Goal: Check status: Check status

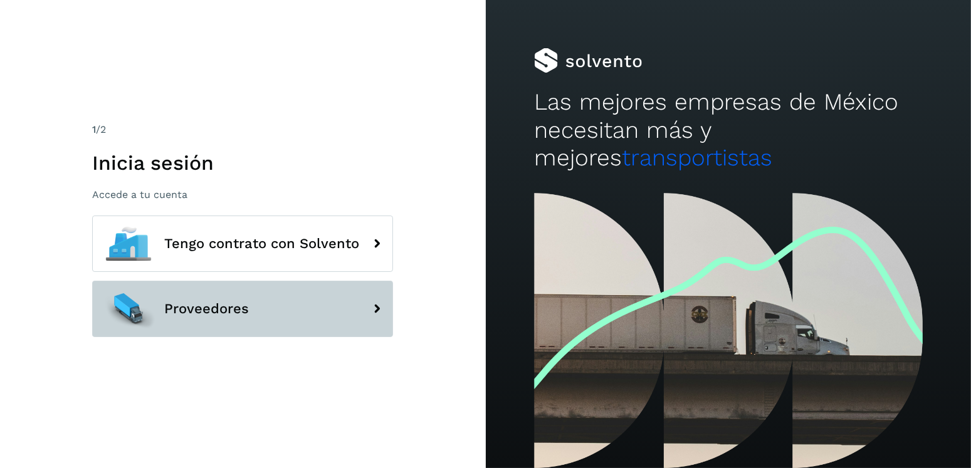
click at [356, 322] on button "Proveedores" at bounding box center [242, 309] width 301 height 56
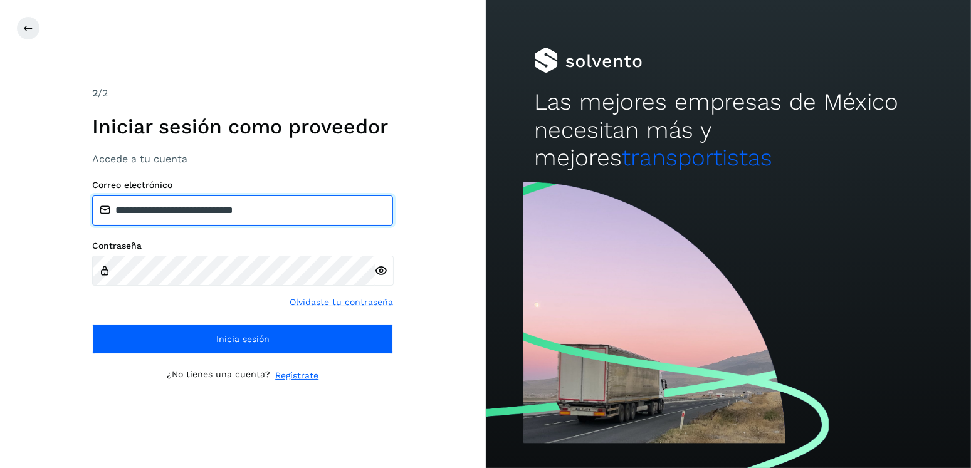
drag, startPoint x: 359, startPoint y: 210, endPoint x: 178, endPoint y: 211, distance: 181.1
click at [178, 211] on input "**********" at bounding box center [242, 211] width 301 height 30
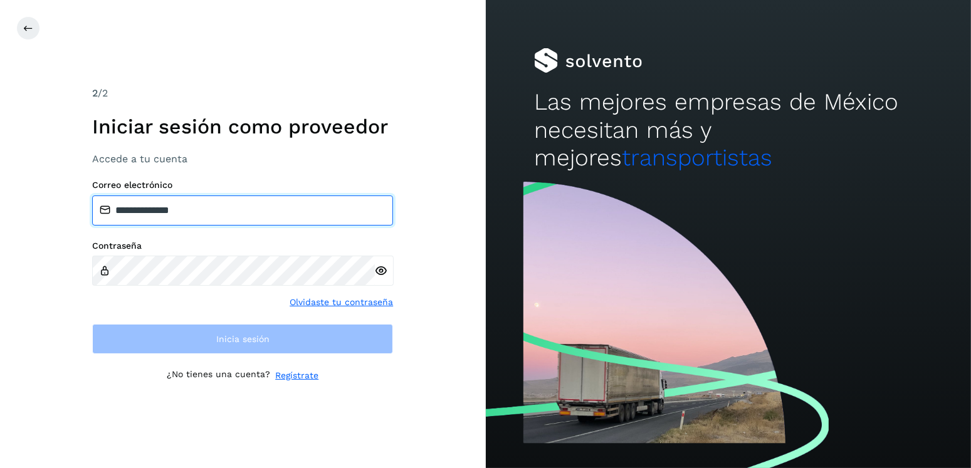
type input "**********"
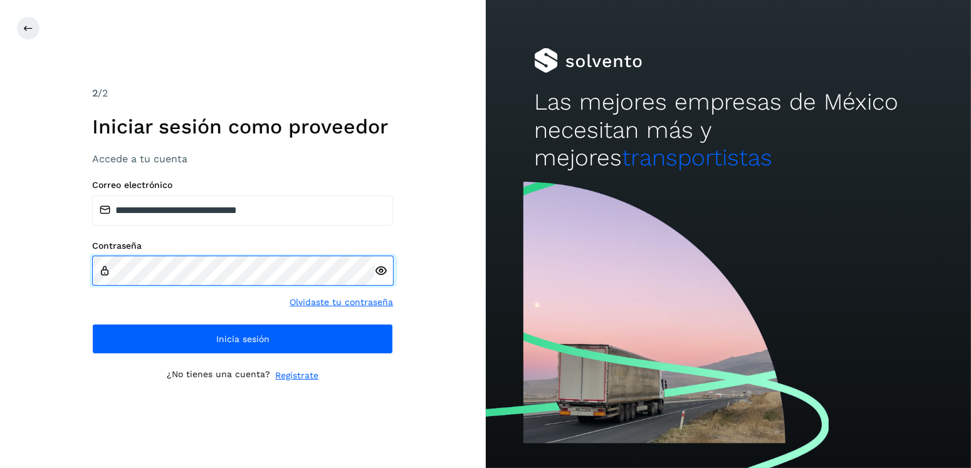
click at [55, 273] on div "**********" at bounding box center [243, 234] width 486 height 468
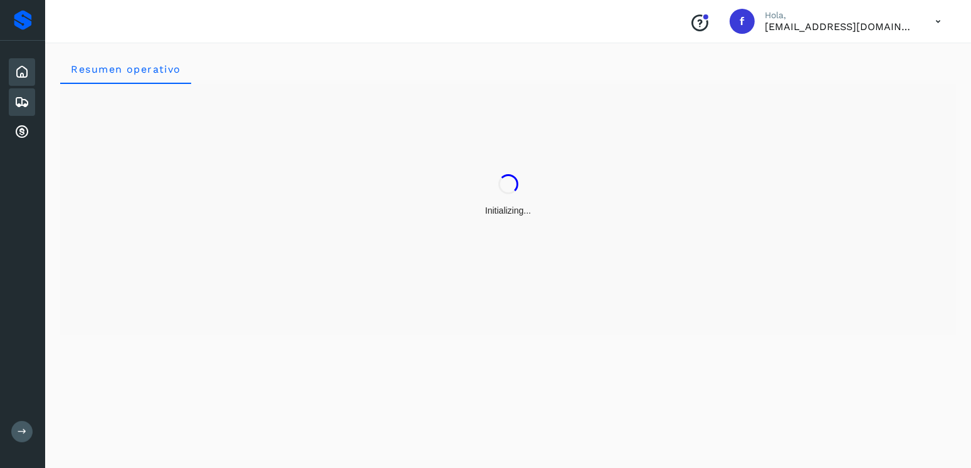
click at [20, 95] on icon at bounding box center [21, 102] width 15 height 15
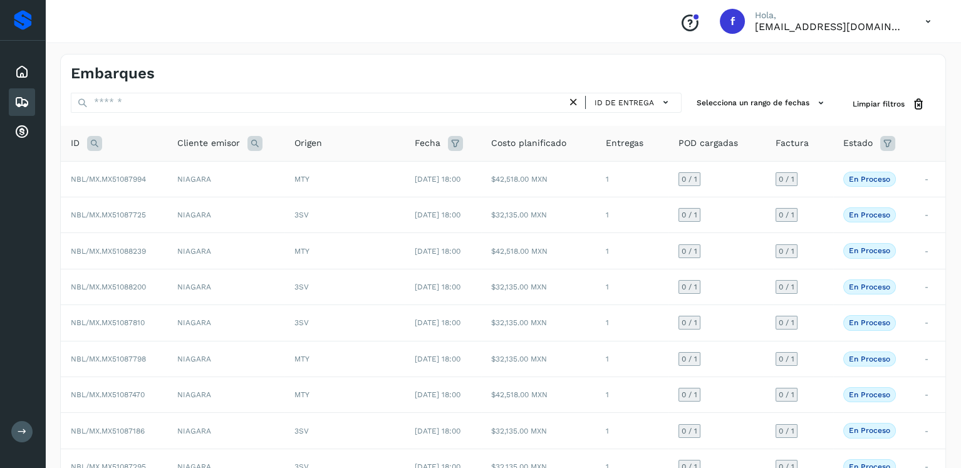
click at [891, 144] on icon at bounding box center [887, 143] width 15 height 15
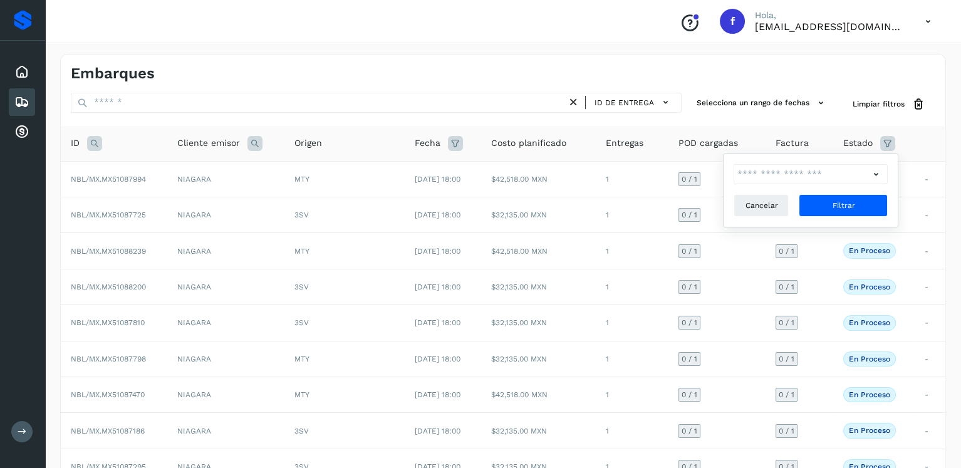
click at [877, 174] on icon at bounding box center [875, 174] width 13 height 13
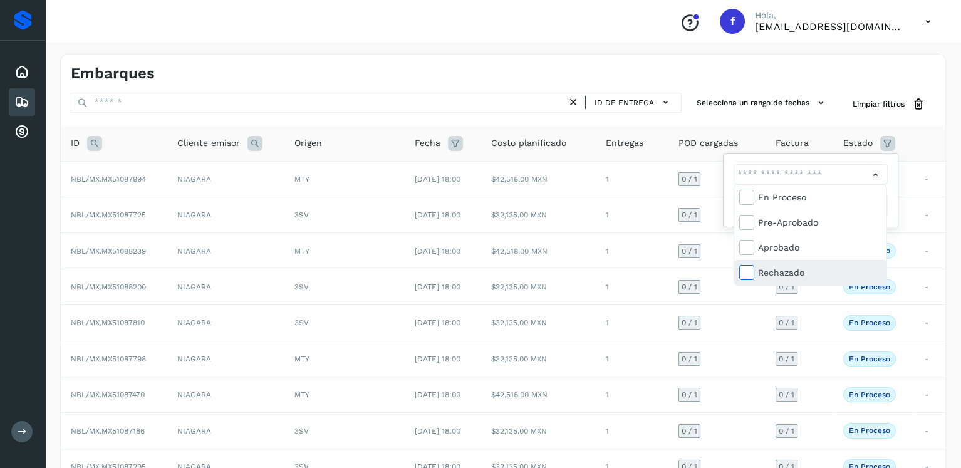
click at [745, 269] on icon at bounding box center [746, 272] width 13 height 13
type input "**********"
click at [894, 183] on div at bounding box center [480, 234] width 961 height 468
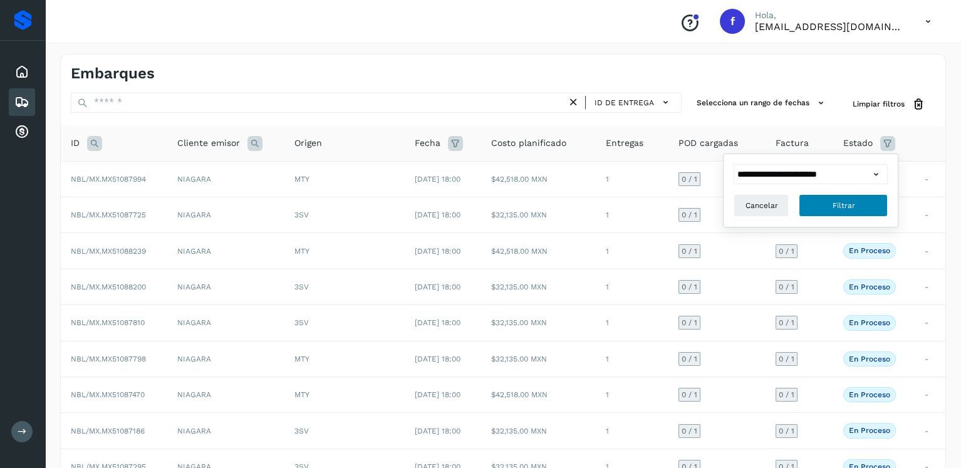
click at [864, 206] on button "Filtrar" at bounding box center [843, 205] width 89 height 23
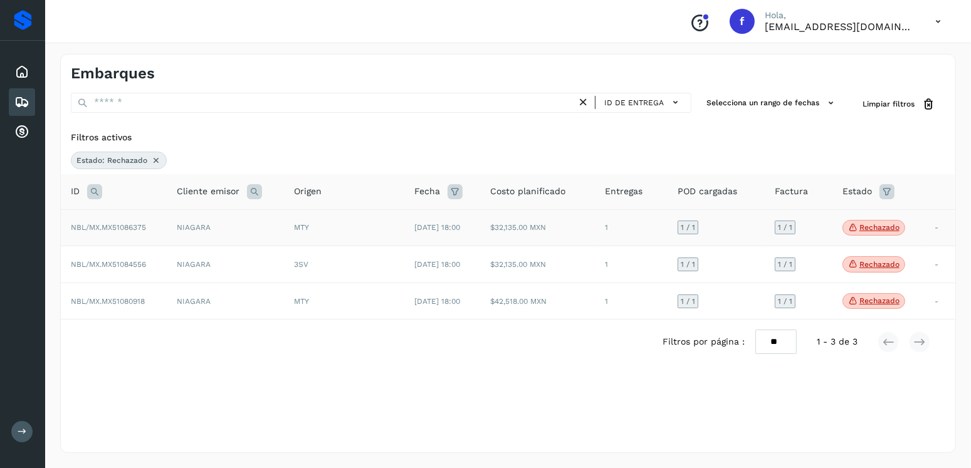
click at [882, 225] on p "Rechazado" at bounding box center [879, 227] width 40 height 9
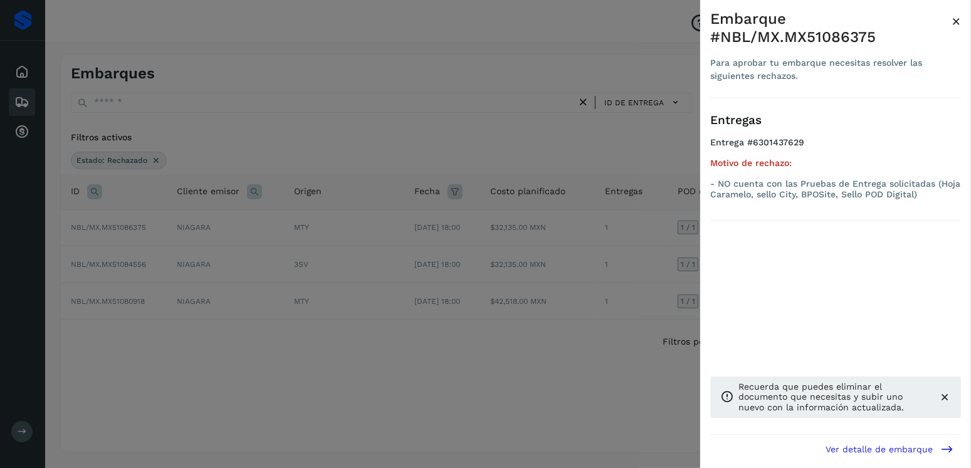
click at [617, 248] on div at bounding box center [485, 234] width 971 height 468
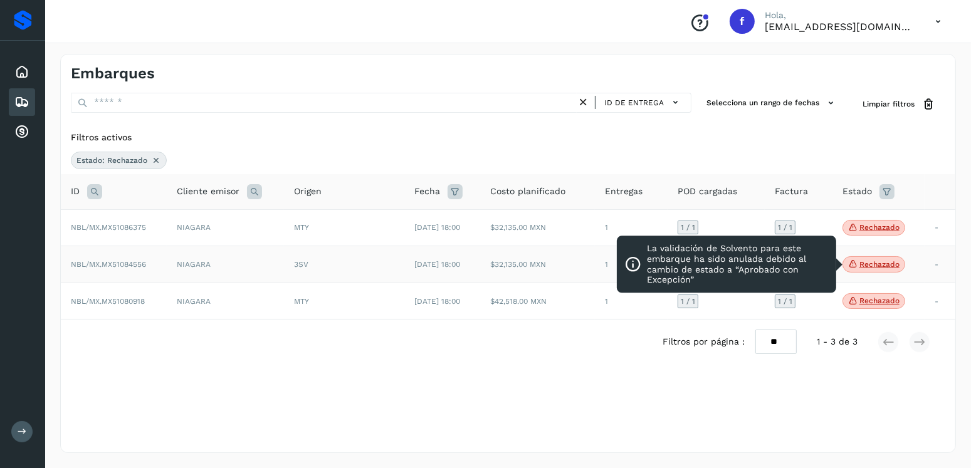
click at [879, 264] on p "Rechazado" at bounding box center [879, 264] width 40 height 9
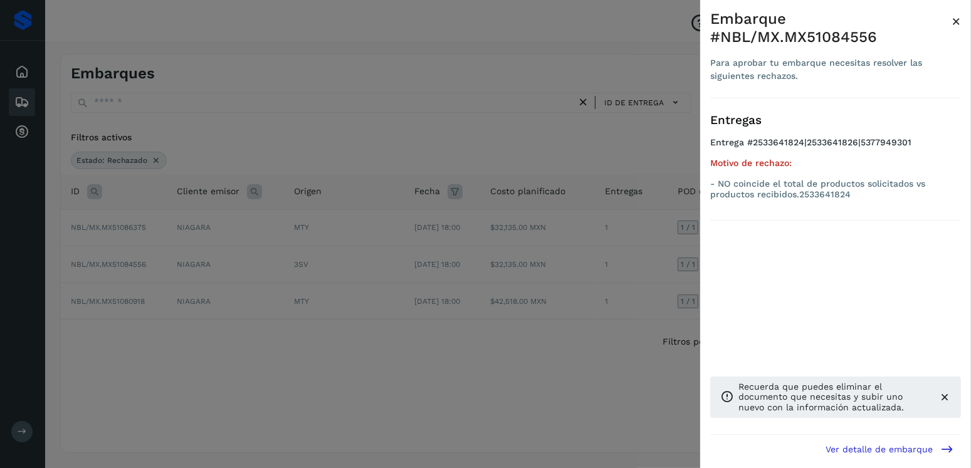
click at [641, 243] on div at bounding box center [485, 234] width 971 height 468
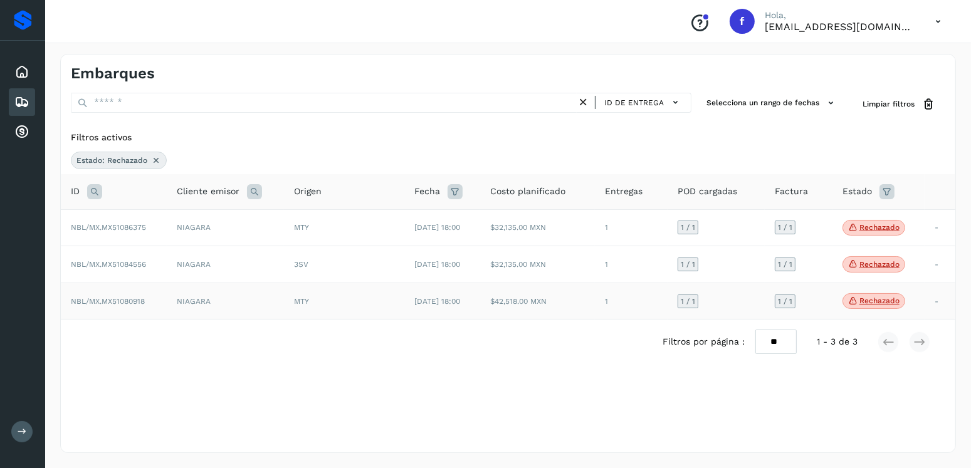
click at [882, 300] on p "Rechazado" at bounding box center [879, 300] width 40 height 9
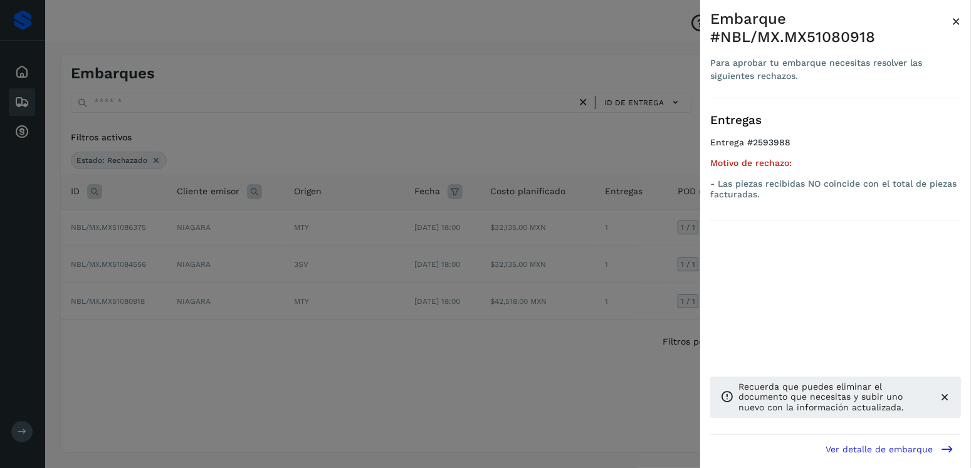
click at [538, 269] on div at bounding box center [485, 234] width 971 height 468
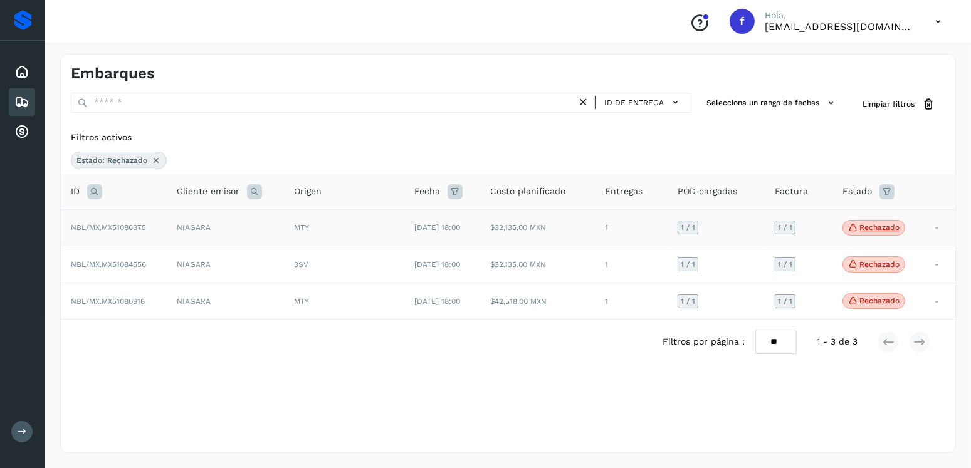
click at [569, 232] on td "$32,135.00 MXN" at bounding box center [537, 227] width 115 height 37
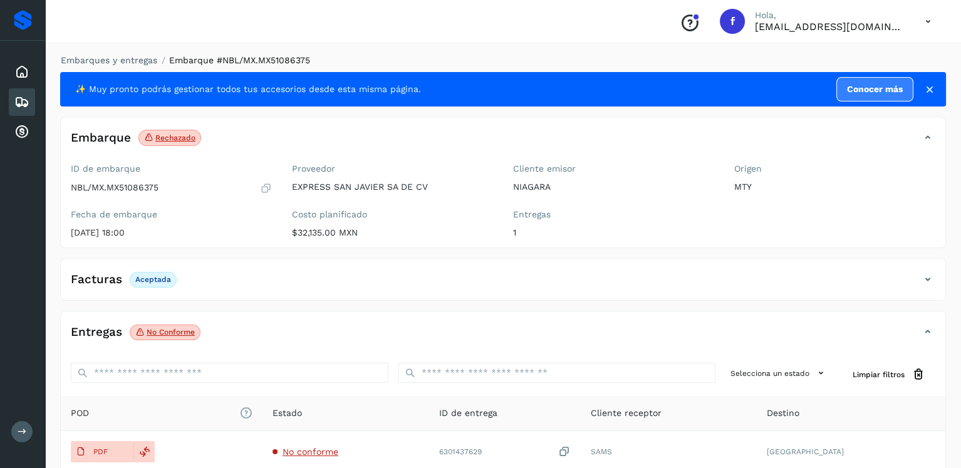
scroll to position [125, 0]
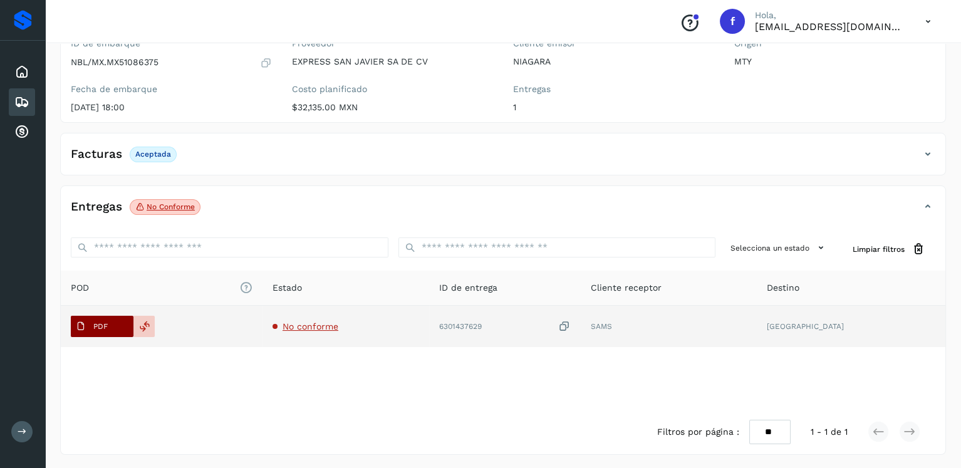
click at [102, 334] on span "PDF" at bounding box center [92, 326] width 42 height 20
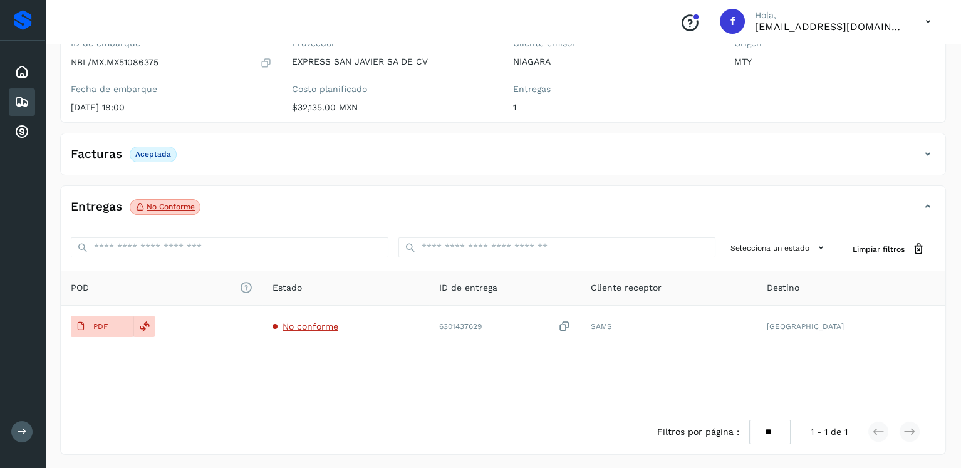
click at [14, 95] on icon at bounding box center [21, 102] width 15 height 15
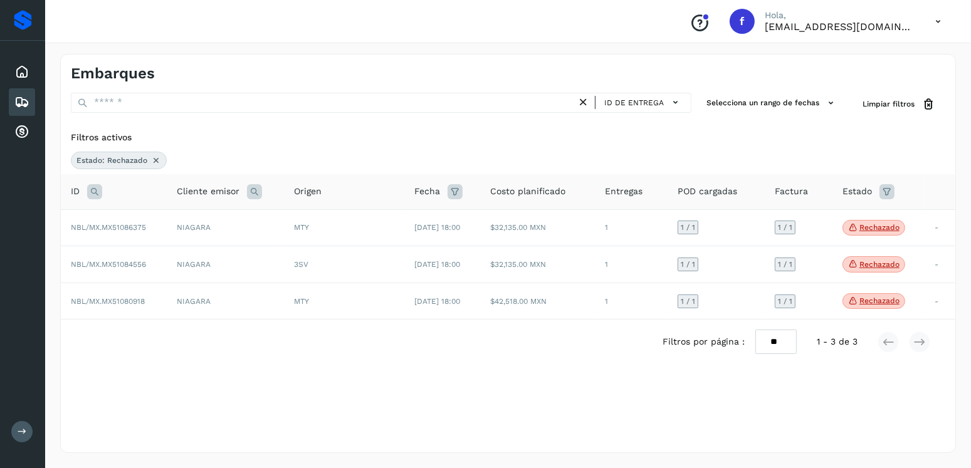
click at [489, 167] on div "Estado: Rechazado" at bounding box center [508, 161] width 874 height 18
click at [893, 185] on icon at bounding box center [886, 191] width 15 height 15
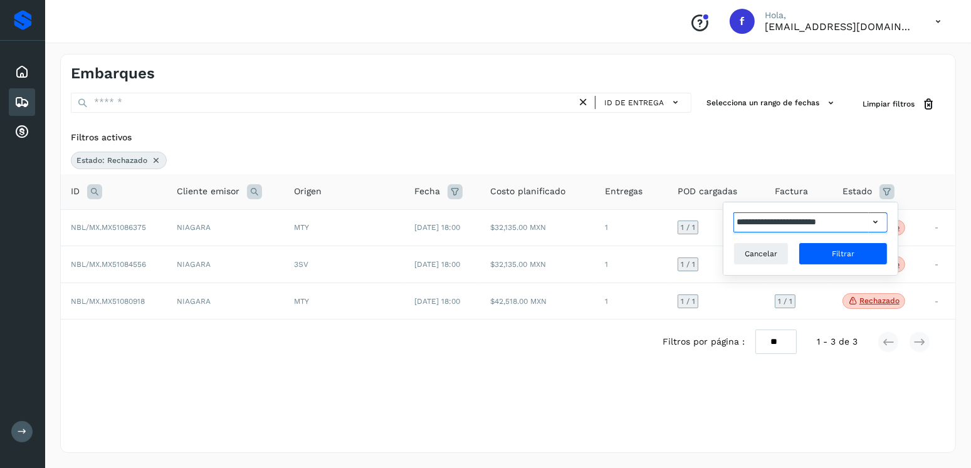
click at [856, 223] on input "**********" at bounding box center [800, 222] width 135 height 20
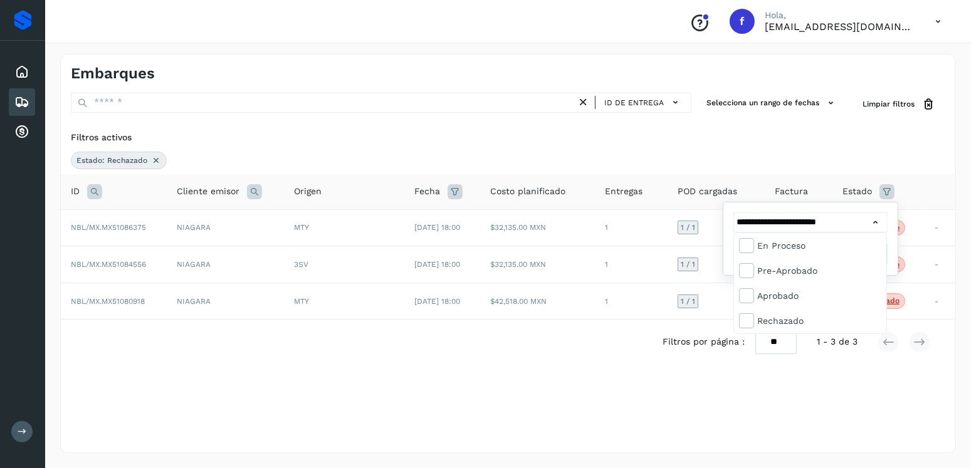
click at [874, 222] on div at bounding box center [485, 234] width 971 height 468
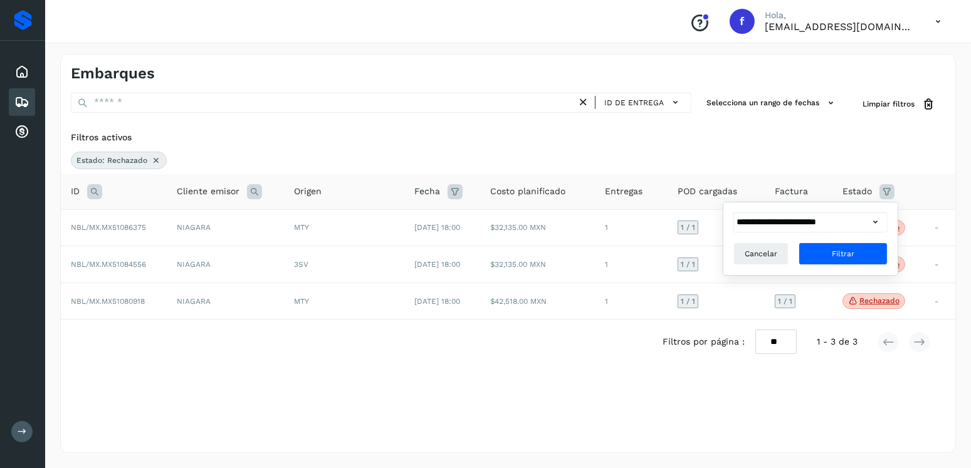
click at [874, 222] on icon at bounding box center [875, 222] width 13 height 13
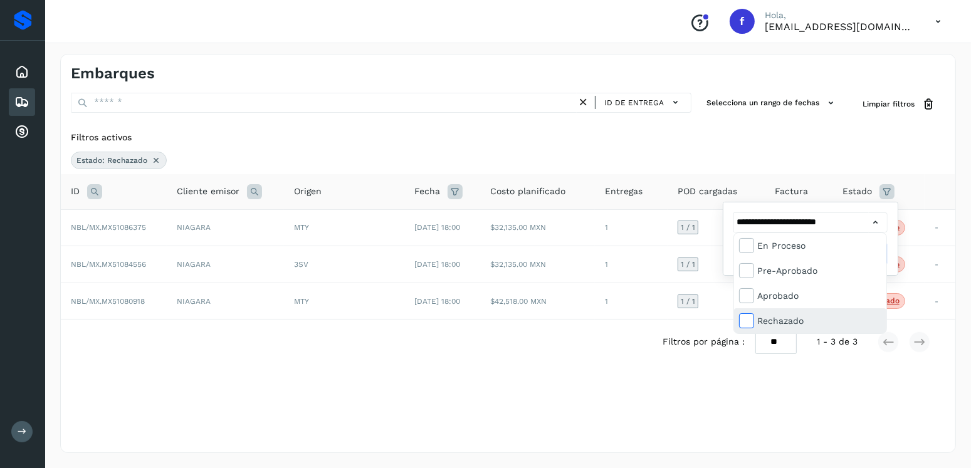
click at [743, 324] on icon at bounding box center [745, 320] width 13 height 13
click at [815, 154] on div at bounding box center [485, 234] width 971 height 468
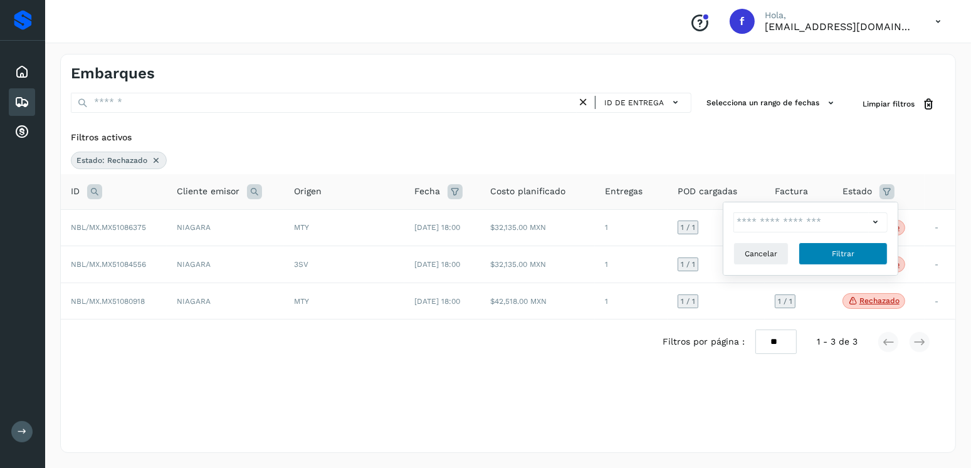
click at [855, 251] on button "Filtrar" at bounding box center [842, 254] width 89 height 23
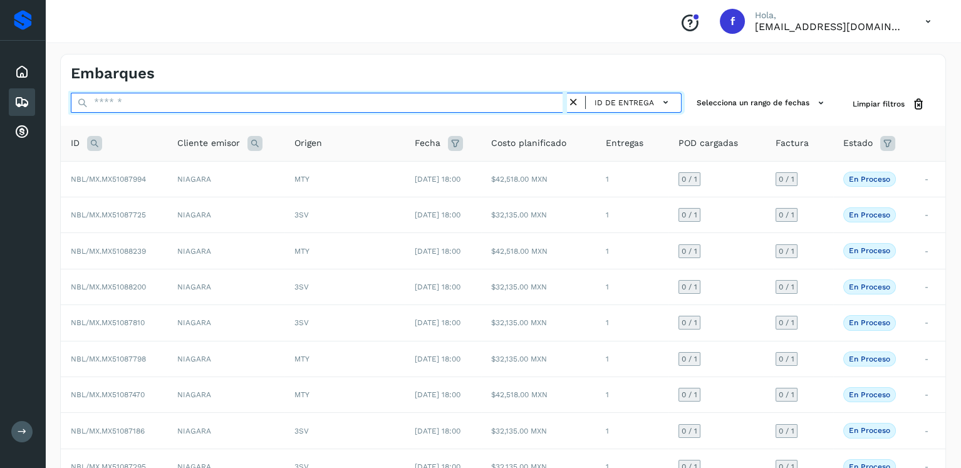
click at [449, 102] on input "text" at bounding box center [319, 103] width 496 height 20
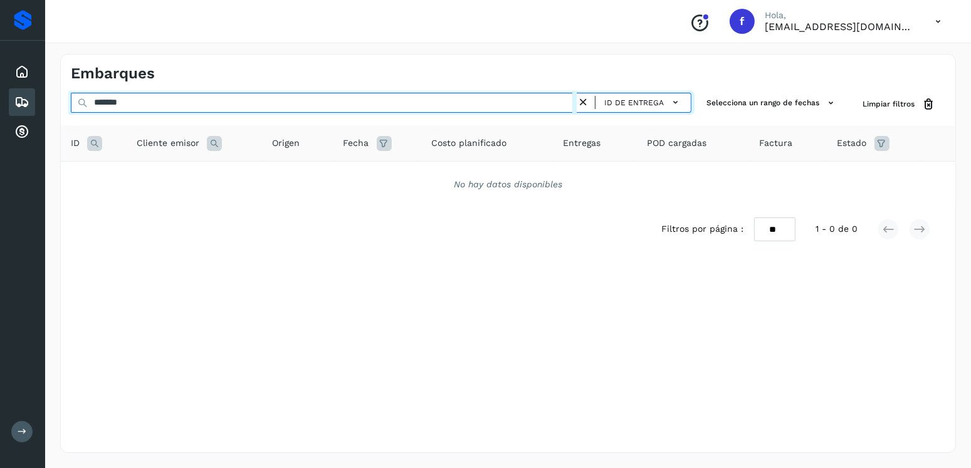
type input "********"
drag, startPoint x: 109, startPoint y: 105, endPoint x: 68, endPoint y: 107, distance: 41.4
click at [68, 107] on div "******** ID de entrega Selecciona un rango de fechas Selects date range for whe…" at bounding box center [508, 104] width 894 height 23
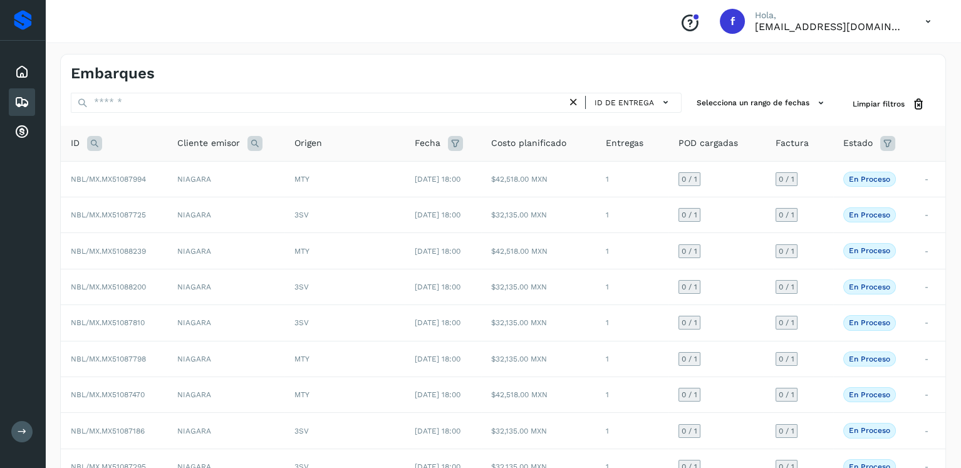
click at [97, 145] on icon at bounding box center [94, 143] width 15 height 15
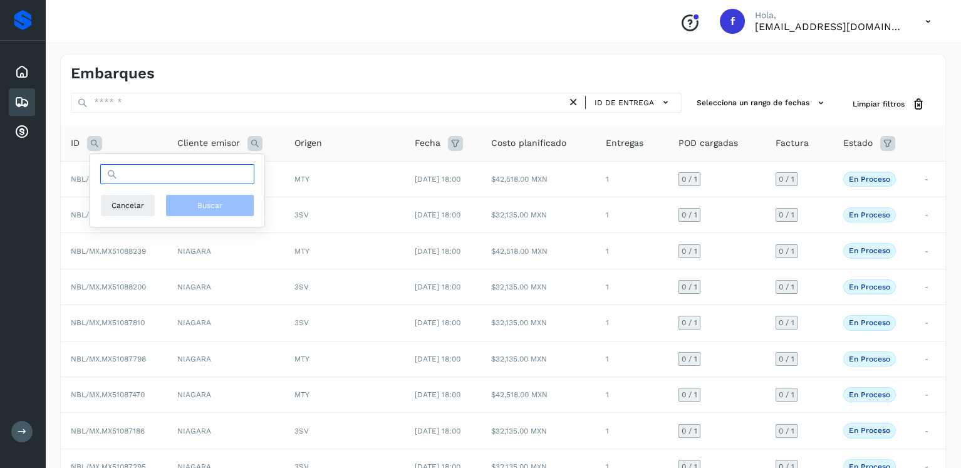
click at [219, 170] on input "text" at bounding box center [177, 174] width 154 height 20
type input "********"
click at [229, 218] on div "******** Cancelar Buscar" at bounding box center [177, 190] width 174 height 73
click at [224, 212] on button "Buscar" at bounding box center [209, 205] width 89 height 23
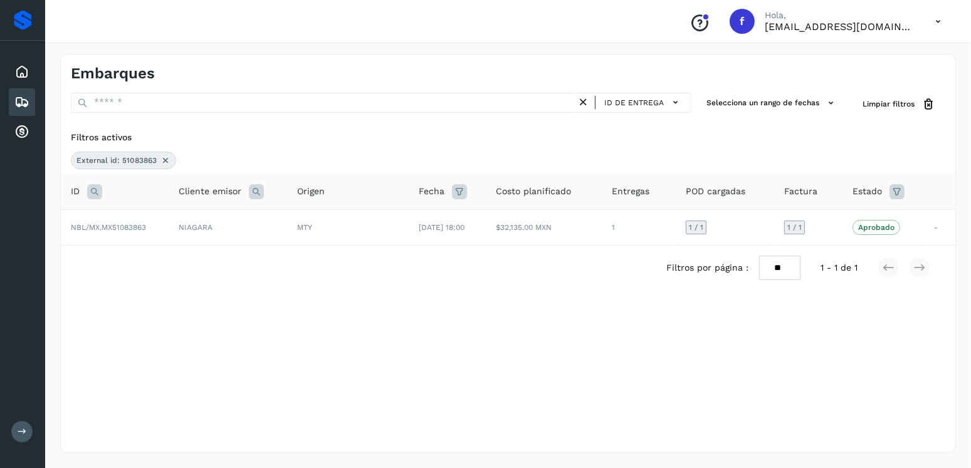
click at [164, 161] on icon at bounding box center [165, 160] width 10 height 10
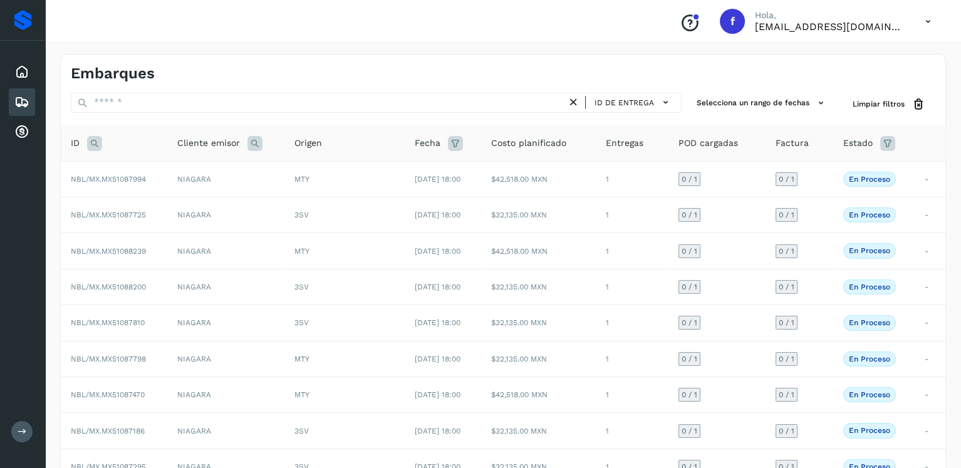
click at [88, 137] on icon at bounding box center [94, 143] width 15 height 15
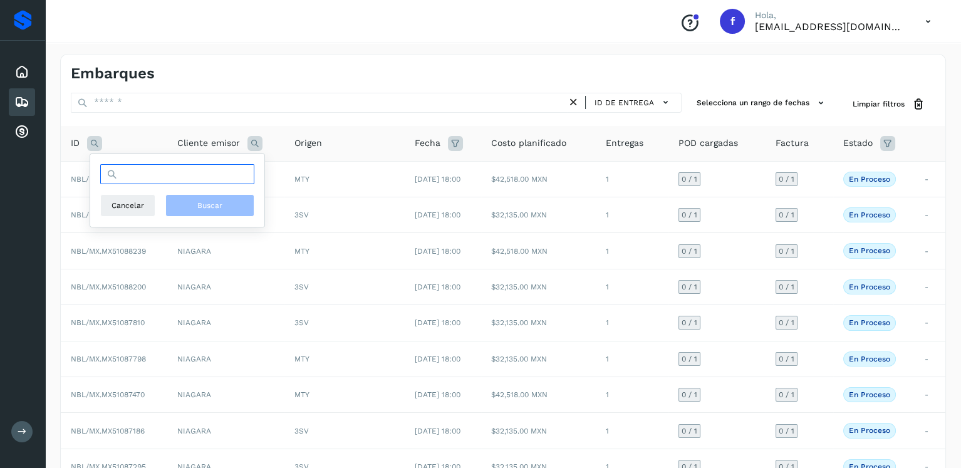
click at [136, 172] on input "text" at bounding box center [177, 174] width 154 height 20
type input "********"
click at [233, 206] on button "Buscar" at bounding box center [209, 205] width 89 height 23
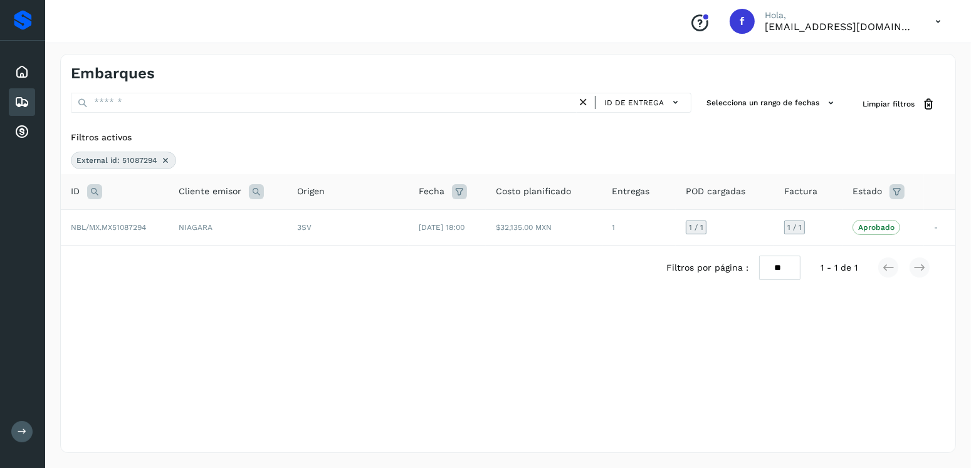
click at [167, 155] on icon at bounding box center [165, 160] width 10 height 10
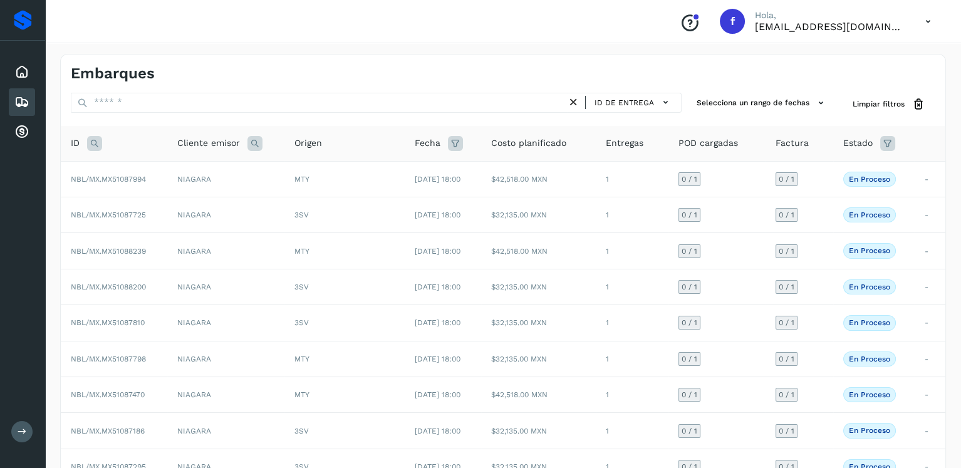
click at [91, 140] on icon at bounding box center [94, 143] width 15 height 15
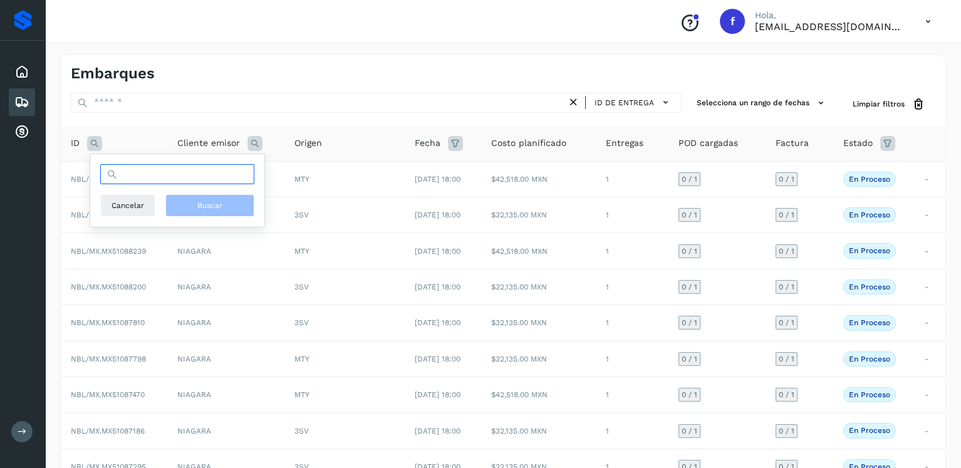
click at [176, 180] on input "text" at bounding box center [177, 174] width 154 height 20
type input "********"
click at [204, 199] on button "Buscar" at bounding box center [209, 205] width 89 height 23
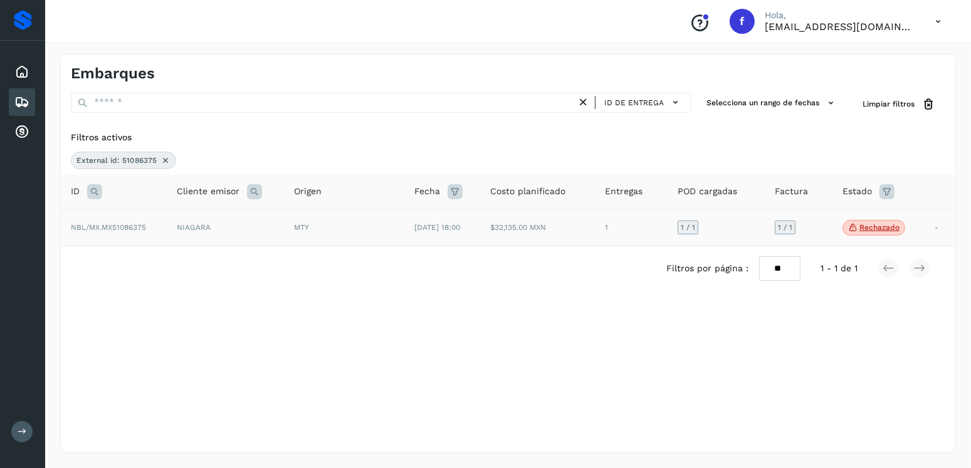
click at [855, 224] on span "Rechazado" at bounding box center [873, 228] width 63 height 16
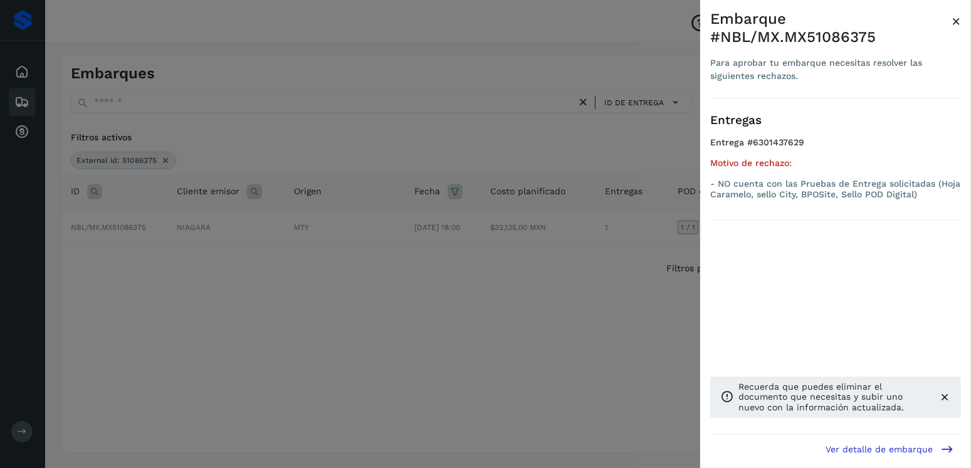
click at [466, 279] on div at bounding box center [485, 234] width 971 height 468
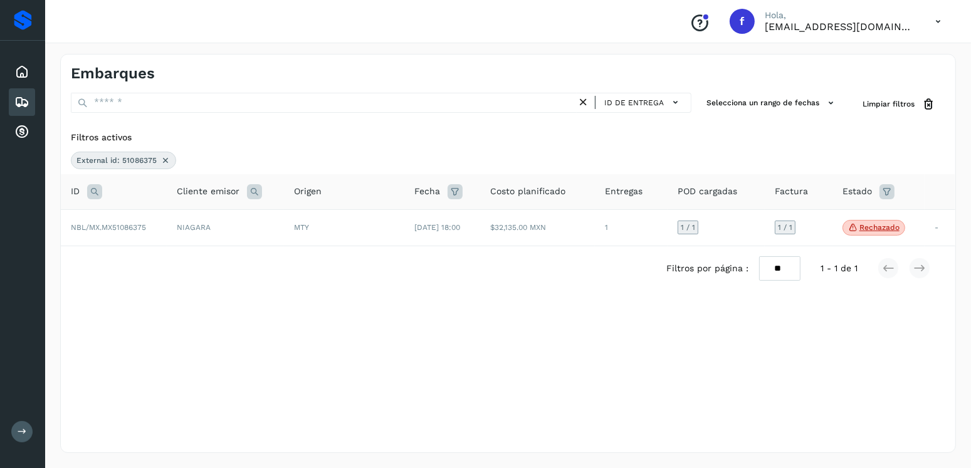
click at [160, 157] on icon at bounding box center [165, 160] width 10 height 10
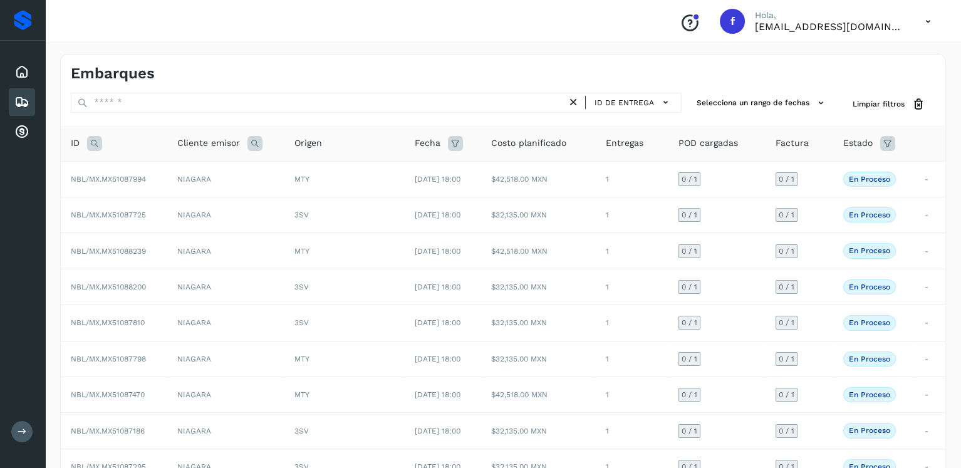
click at [98, 145] on icon at bounding box center [94, 143] width 15 height 15
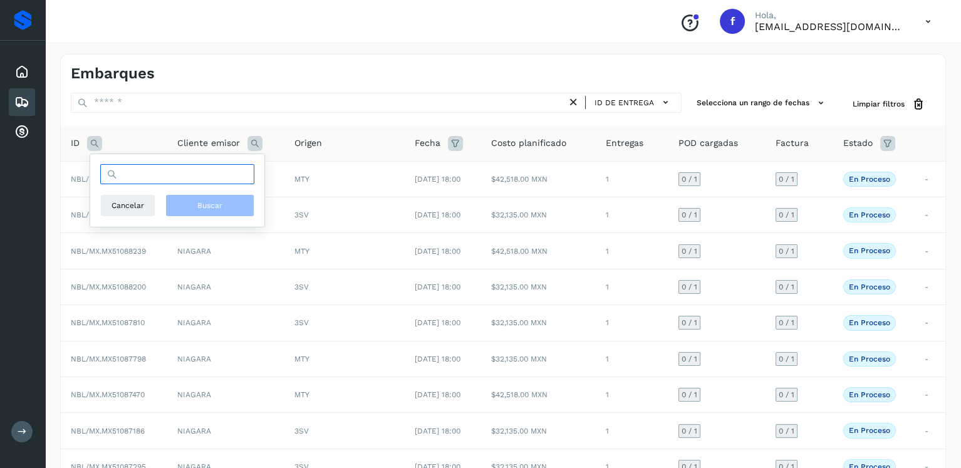
click at [172, 179] on input "text" at bounding box center [177, 174] width 154 height 20
drag, startPoint x: 179, startPoint y: 174, endPoint x: 105, endPoint y: 175, distance: 73.3
click at [105, 175] on input "********" at bounding box center [177, 174] width 154 height 20
type input "********"
click at [225, 194] on button "Buscar" at bounding box center [209, 205] width 89 height 23
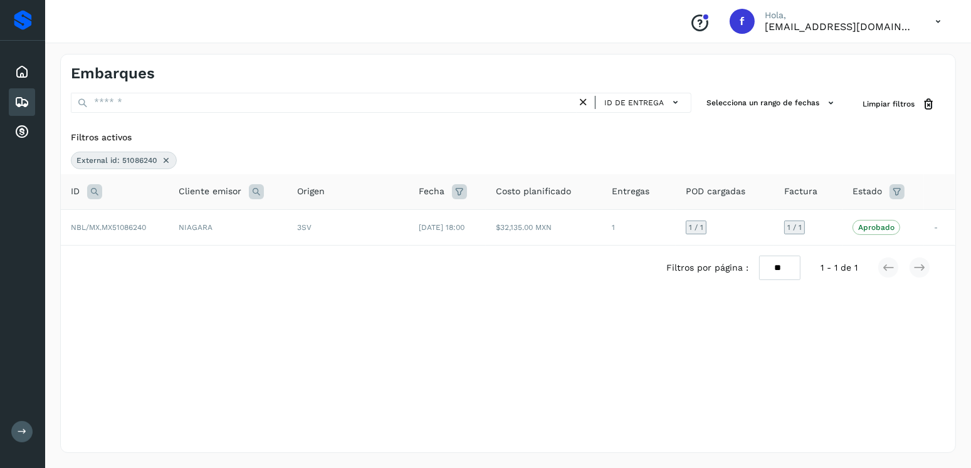
click at [167, 162] on icon at bounding box center [166, 160] width 10 height 10
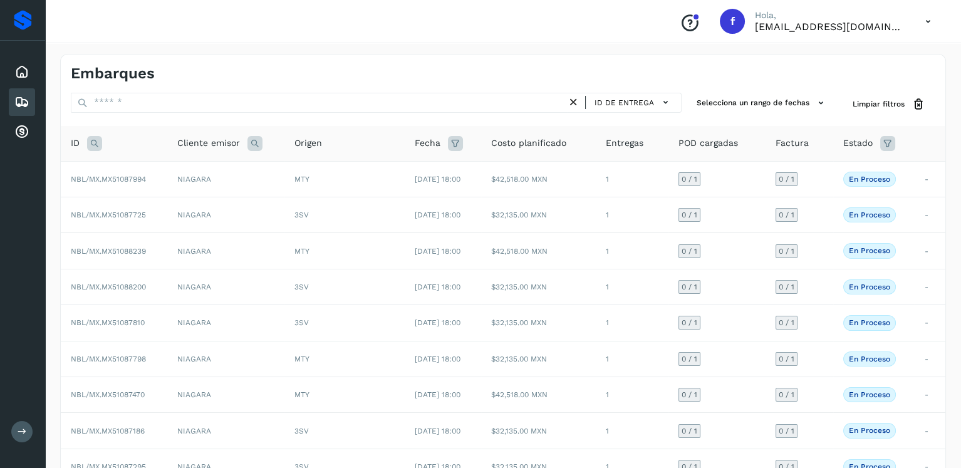
click at [100, 146] on icon at bounding box center [94, 143] width 15 height 15
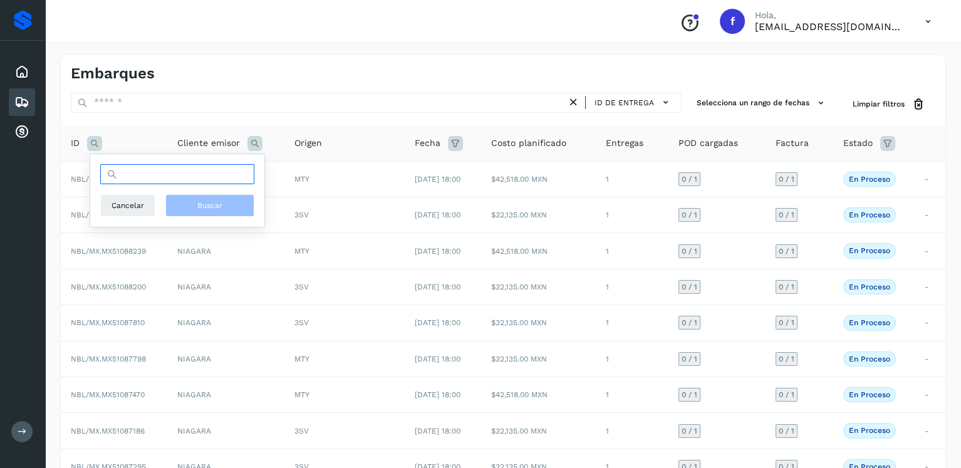
click at [157, 172] on input "text" at bounding box center [177, 174] width 154 height 20
type input "********"
click at [198, 207] on span "Buscar" at bounding box center [209, 205] width 25 height 11
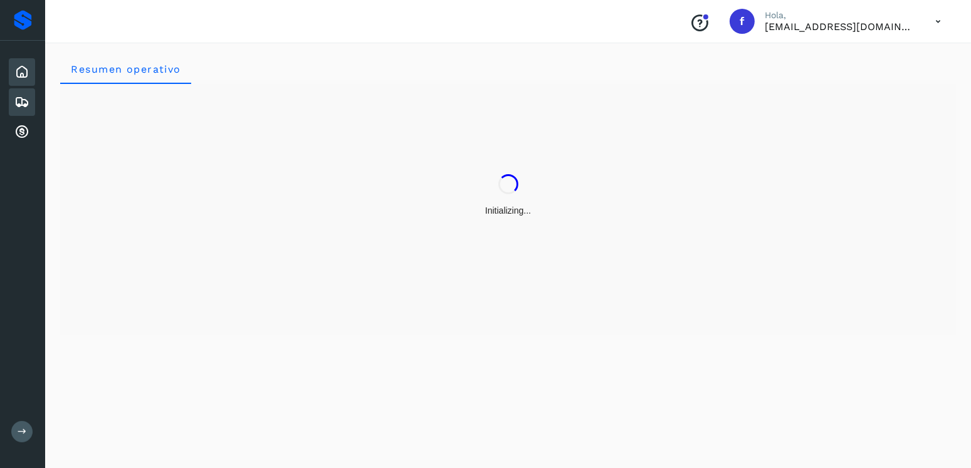
click at [9, 102] on div "Embarques" at bounding box center [22, 102] width 26 height 28
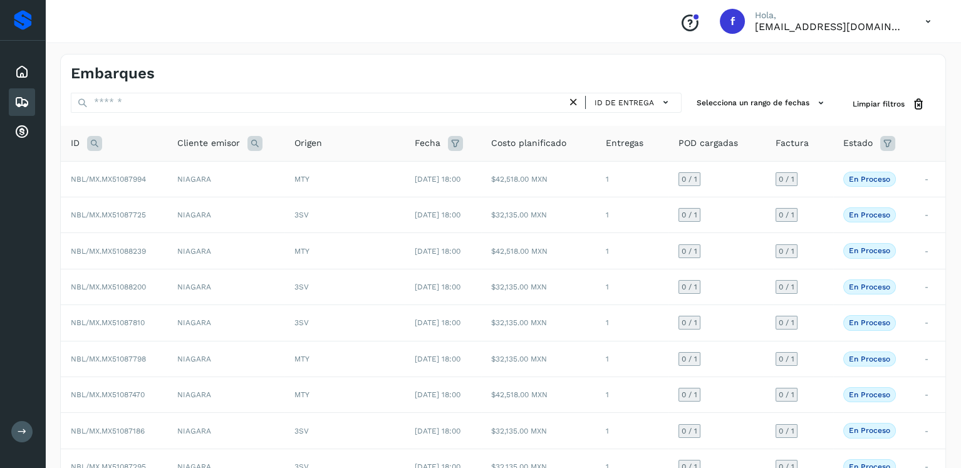
click at [99, 142] on icon at bounding box center [94, 143] width 15 height 15
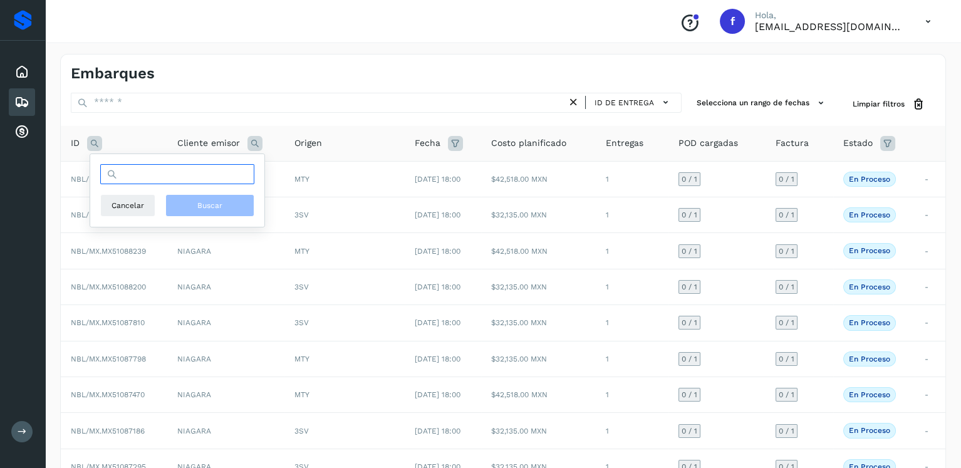
click at [206, 173] on input "text" at bounding box center [177, 174] width 154 height 20
type input "********"
click at [222, 199] on button "Buscar" at bounding box center [209, 205] width 89 height 23
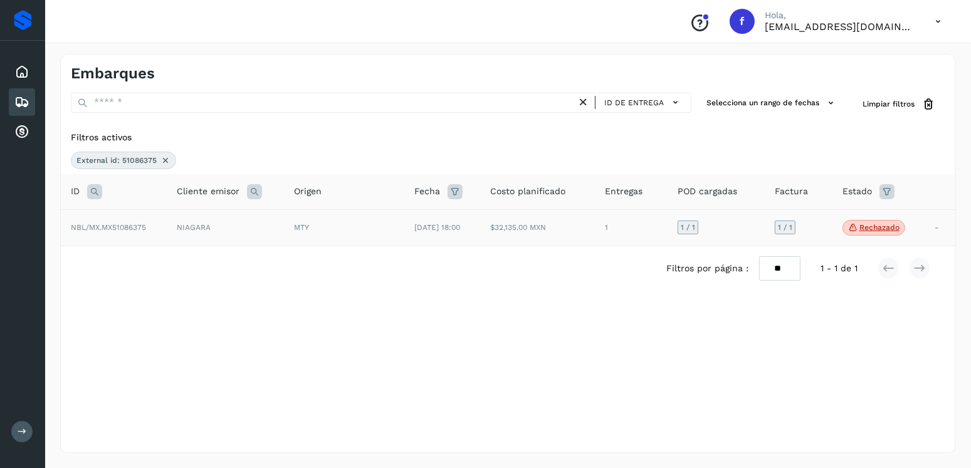
click at [667, 222] on td "1" at bounding box center [631, 227] width 73 height 37
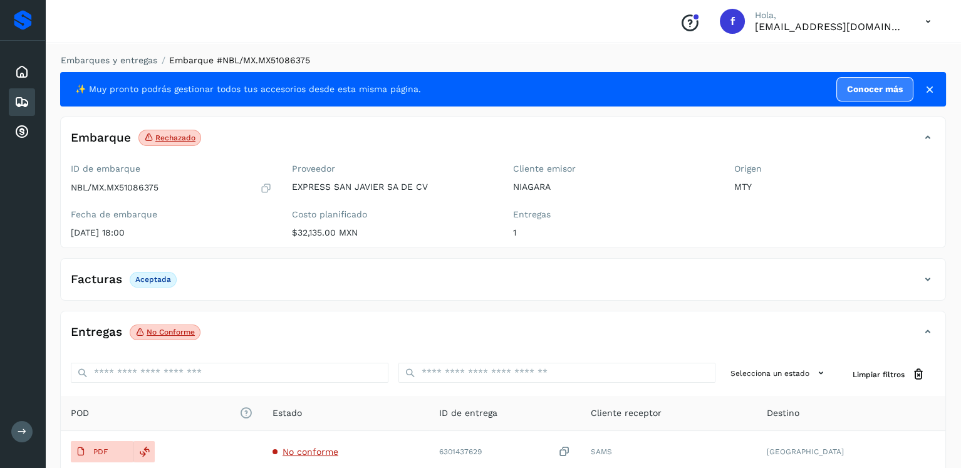
scroll to position [125, 0]
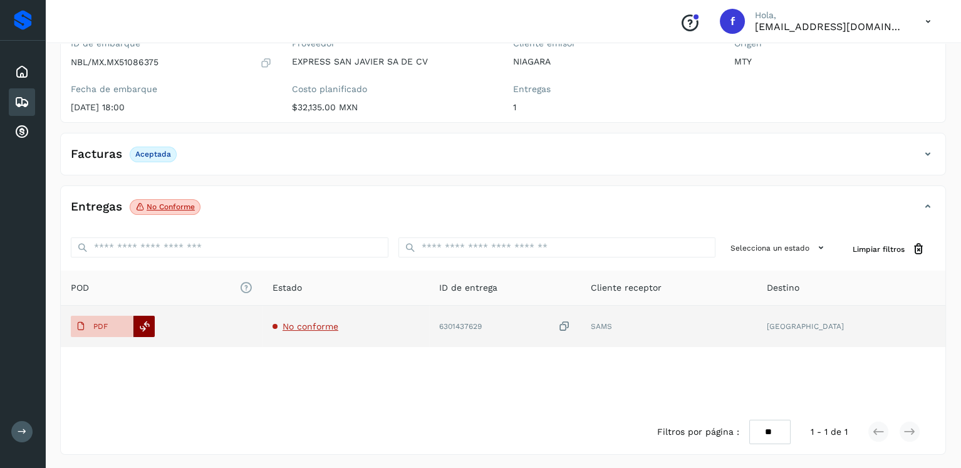
click at [152, 325] on div at bounding box center [143, 326] width 21 height 21
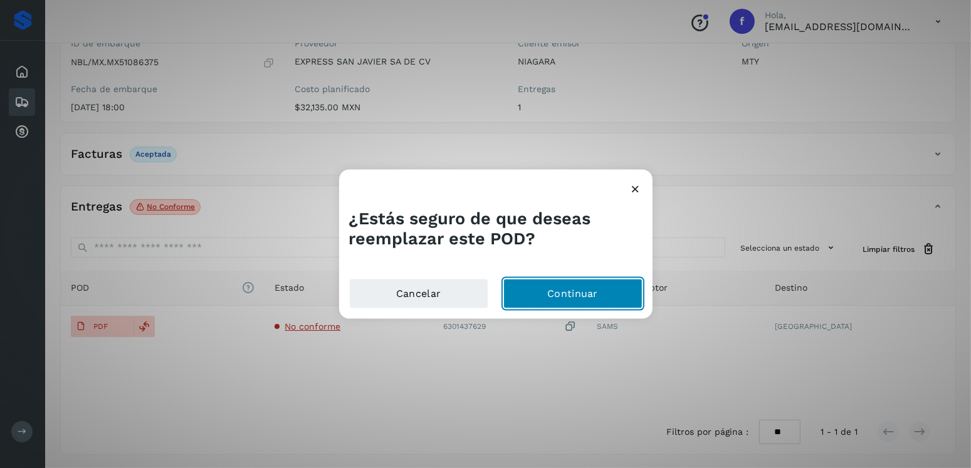
click at [589, 295] on button "Continuar" at bounding box center [572, 294] width 139 height 30
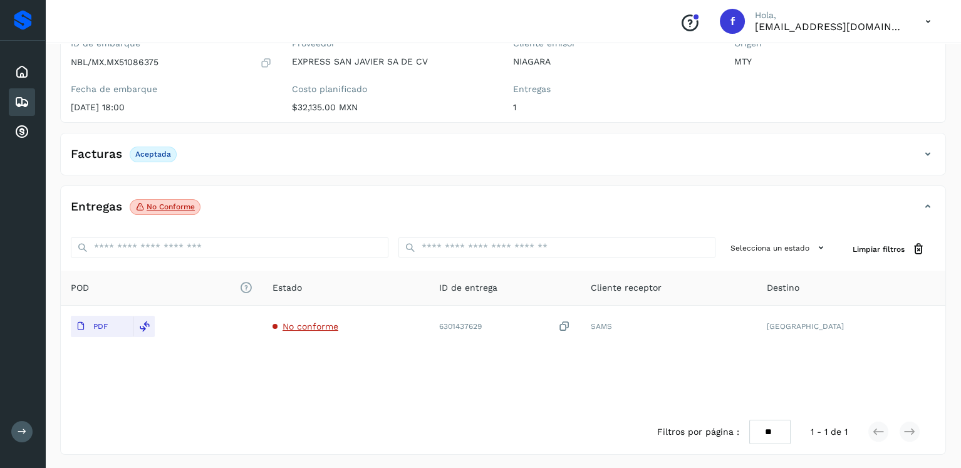
click at [21, 97] on icon at bounding box center [21, 102] width 15 height 15
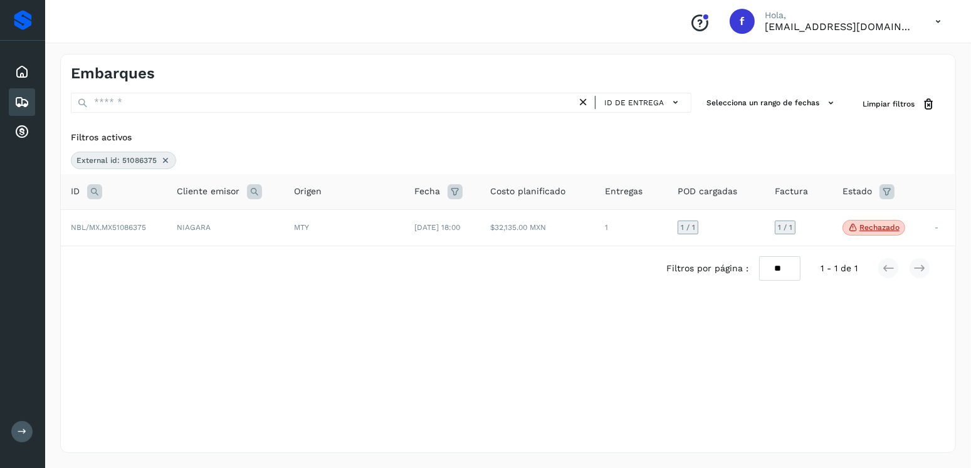
click at [160, 157] on icon at bounding box center [165, 160] width 10 height 10
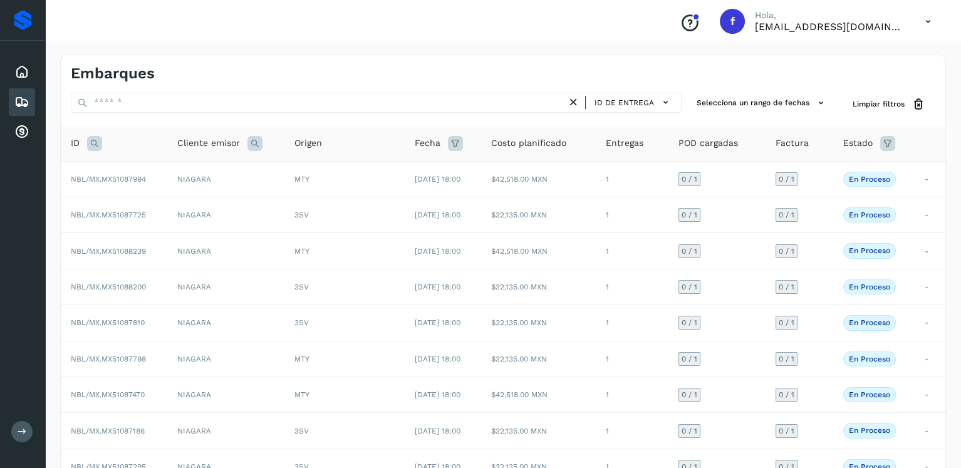
click at [890, 142] on icon at bounding box center [887, 143] width 15 height 15
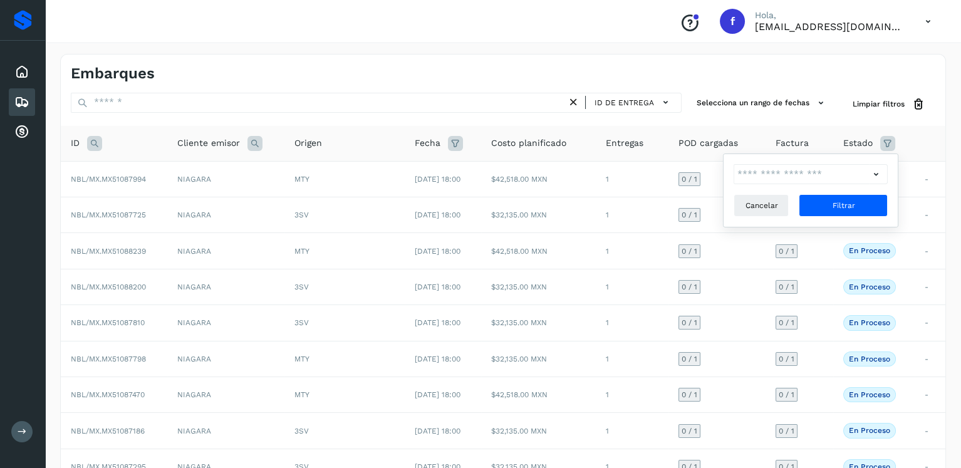
click at [877, 173] on icon at bounding box center [875, 174] width 13 height 13
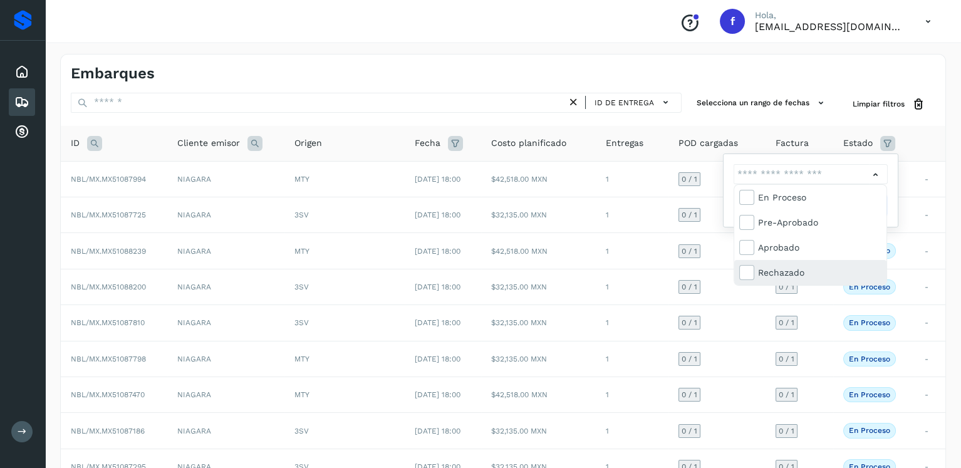
click at [779, 269] on div "Rechazado" at bounding box center [820, 273] width 124 height 14
type input "**********"
click at [896, 188] on div at bounding box center [480, 234] width 961 height 468
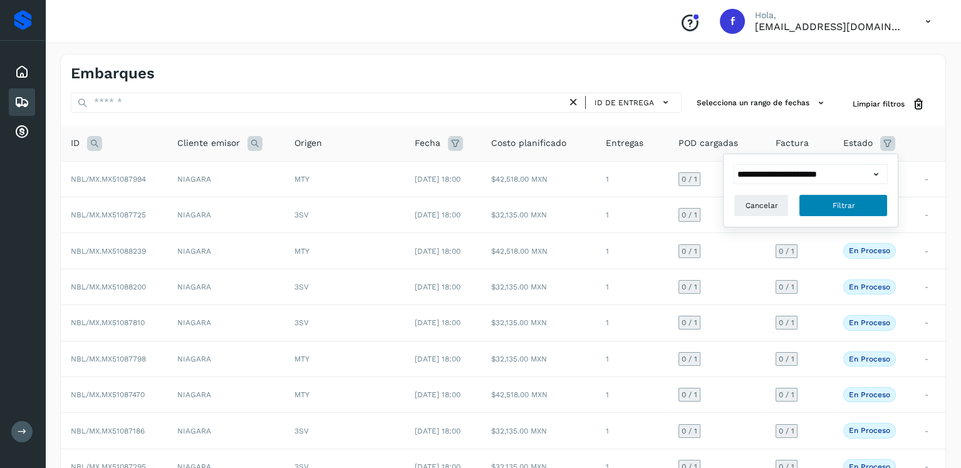
click at [843, 201] on span "Filtrar" at bounding box center [843, 205] width 23 height 11
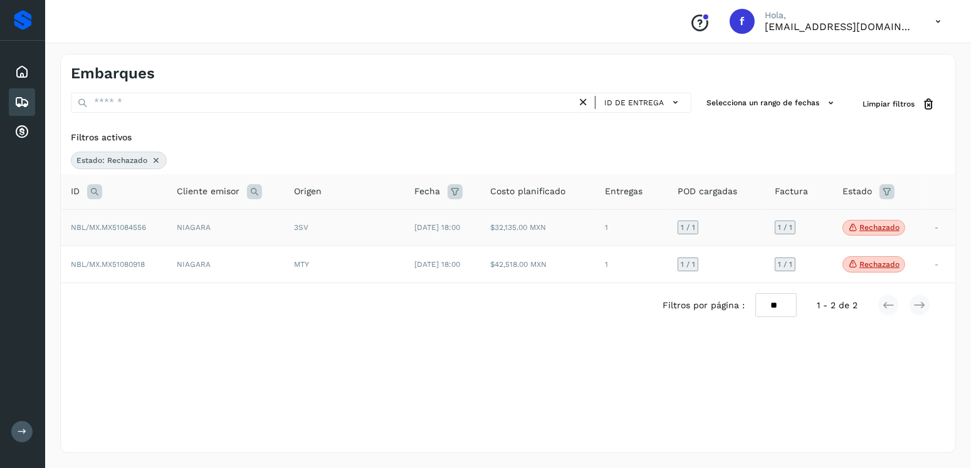
click at [650, 241] on td "1" at bounding box center [631, 227] width 73 height 37
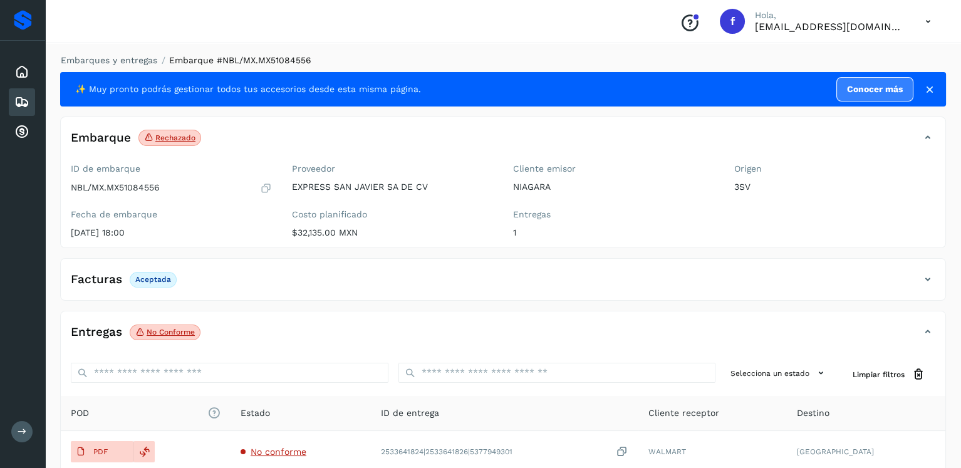
scroll to position [125, 0]
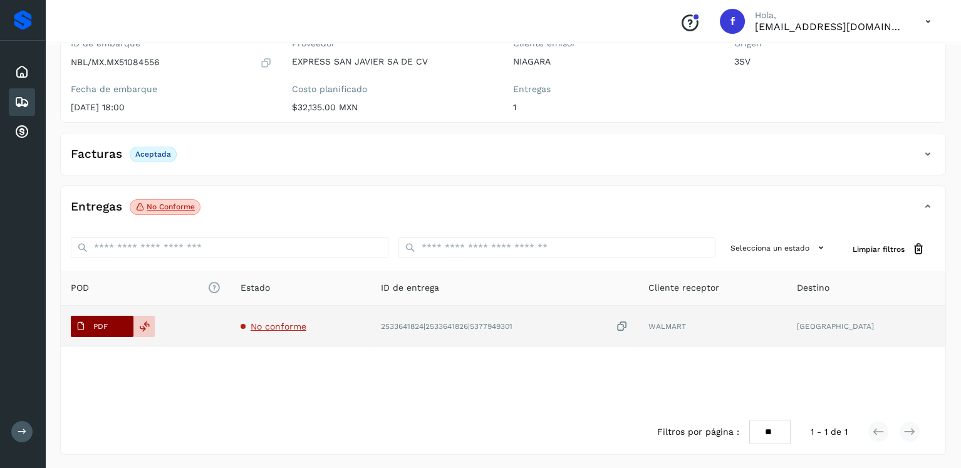
click at [83, 326] on icon at bounding box center [81, 326] width 10 height 10
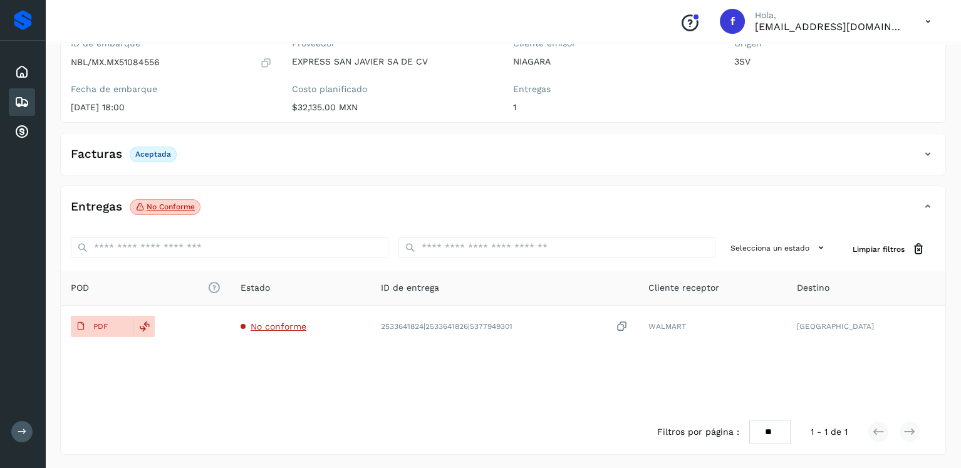
click at [21, 98] on icon at bounding box center [21, 102] width 15 height 15
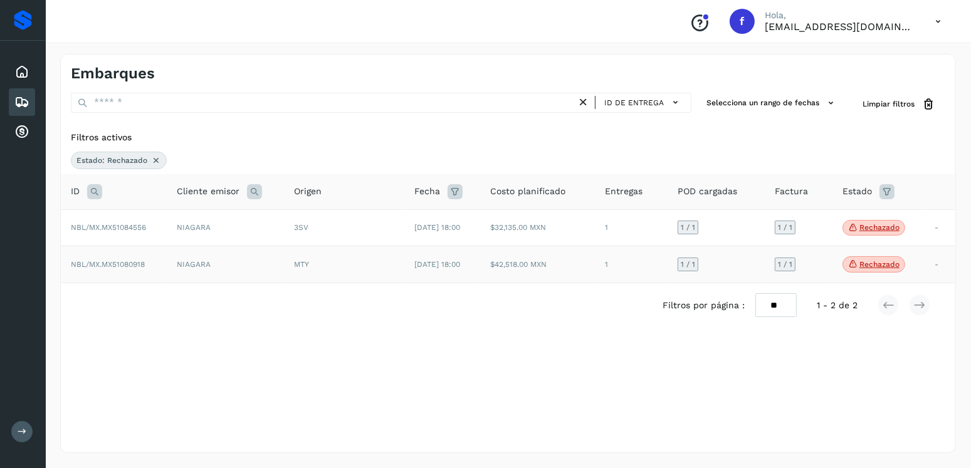
click at [442, 266] on span "[DATE] 18:00" at bounding box center [437, 264] width 46 height 9
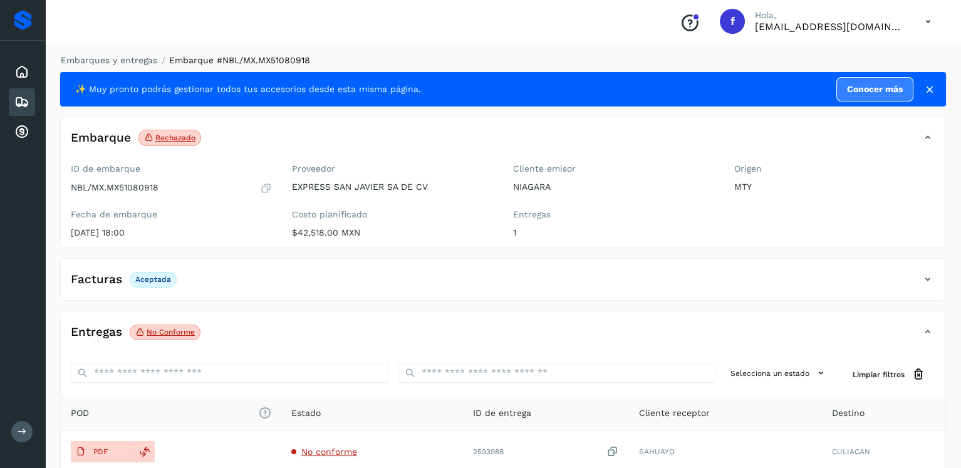
scroll to position [125, 0]
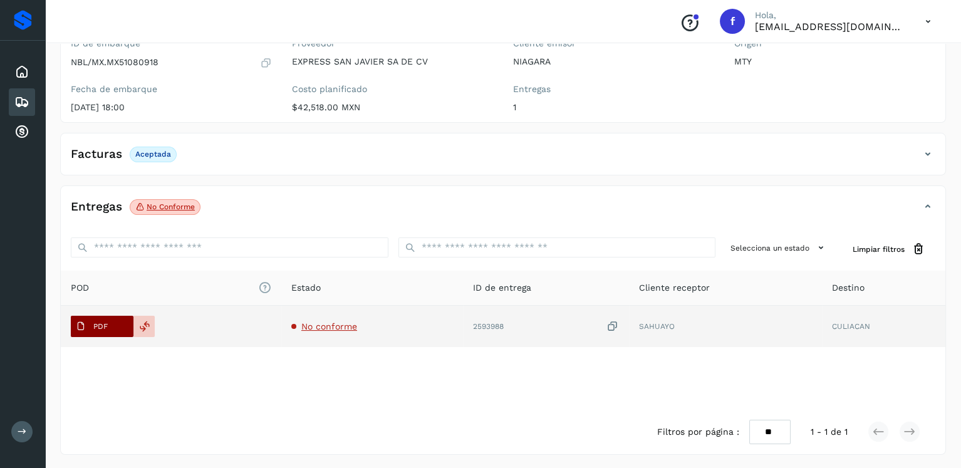
click at [102, 319] on span "PDF" at bounding box center [92, 326] width 42 height 20
click at [100, 318] on span "PDF" at bounding box center [92, 326] width 42 height 20
click at [333, 328] on span "No conforme" at bounding box center [329, 326] width 56 height 10
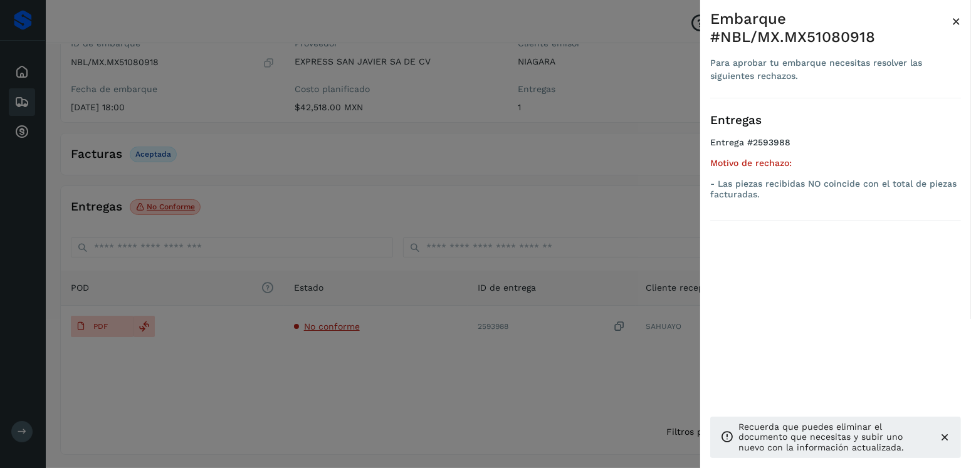
click at [334, 328] on div at bounding box center [485, 234] width 971 height 468
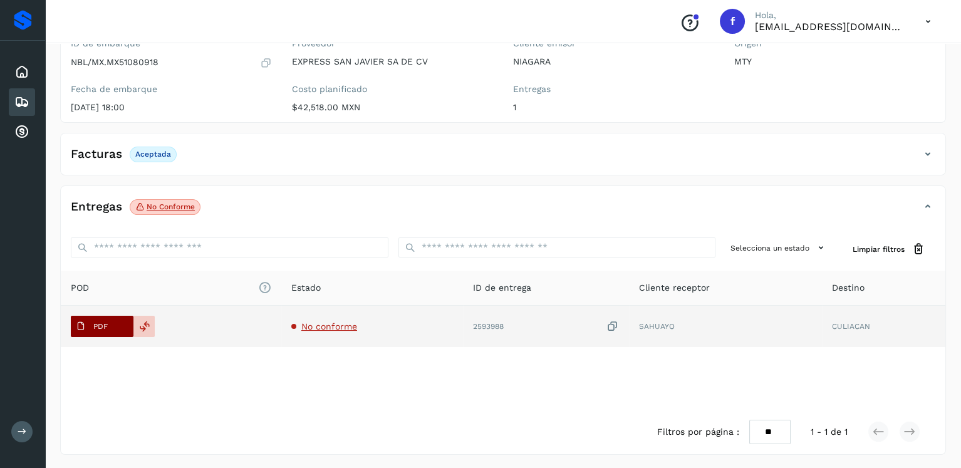
click at [95, 329] on p "PDF" at bounding box center [100, 326] width 14 height 9
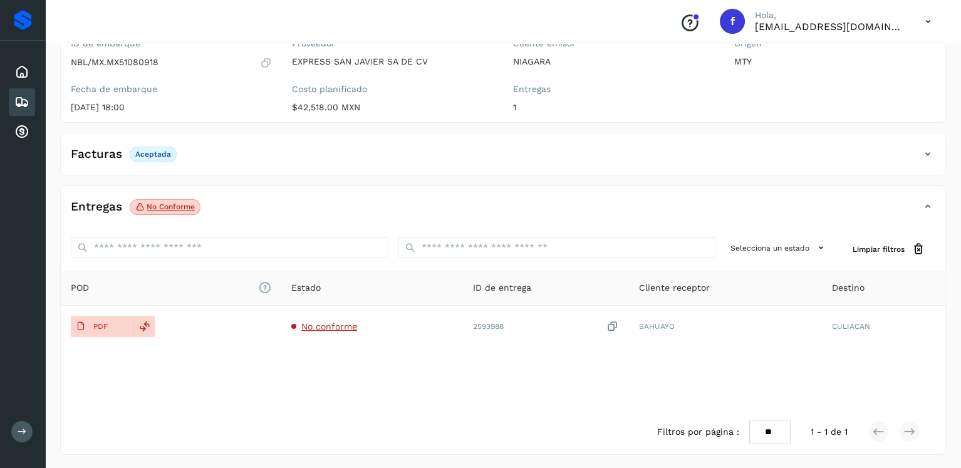
click at [16, 105] on icon at bounding box center [21, 102] width 15 height 15
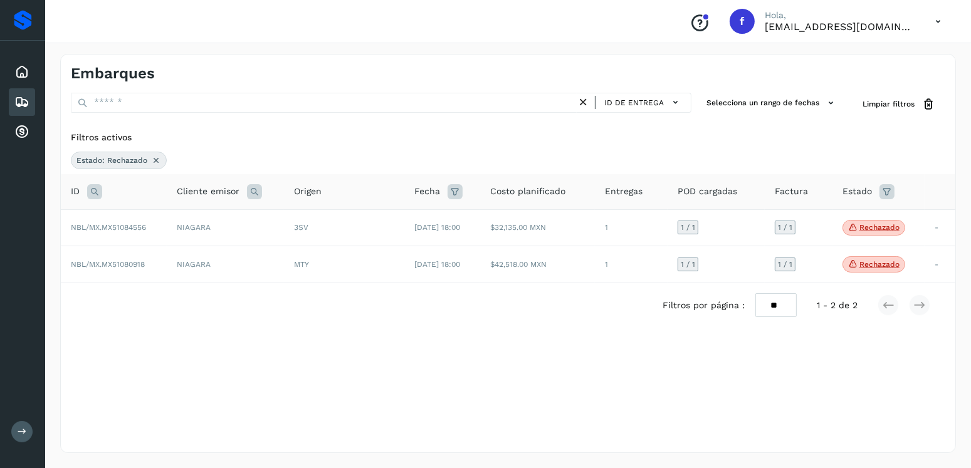
click at [889, 191] on icon at bounding box center [886, 191] width 15 height 15
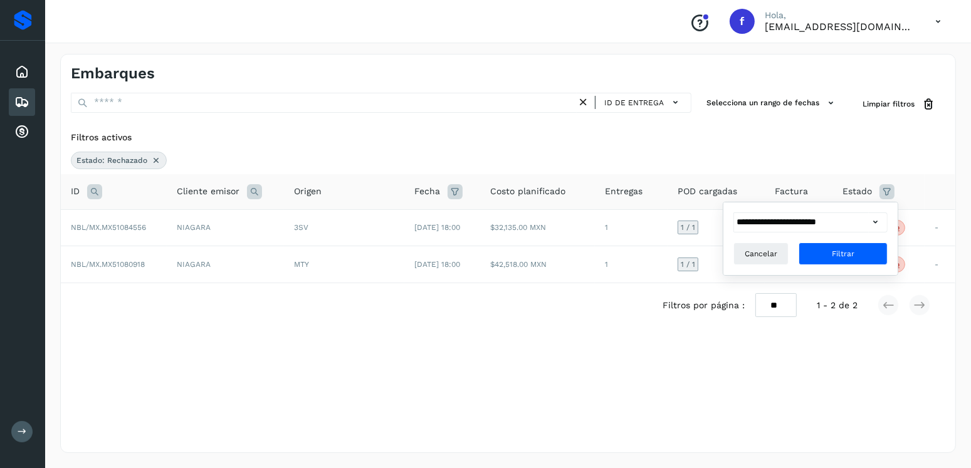
click at [870, 228] on icon at bounding box center [875, 222] width 13 height 13
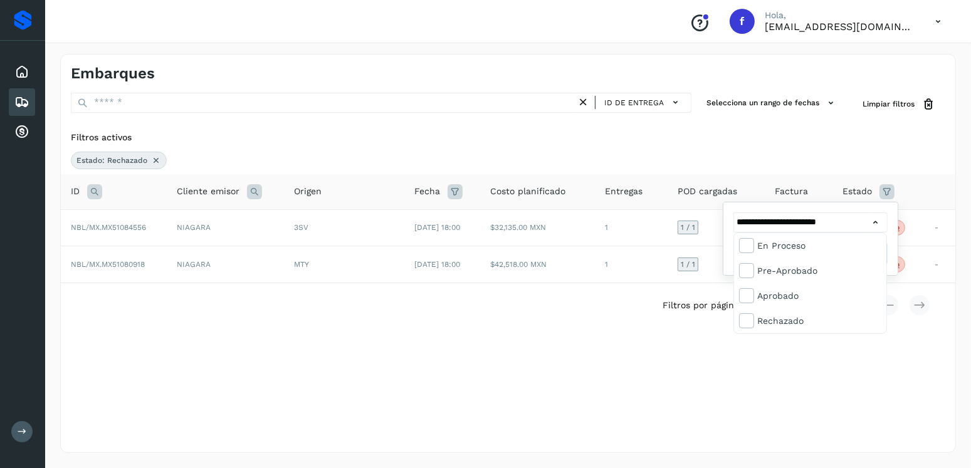
click at [874, 223] on div at bounding box center [485, 234] width 971 height 468
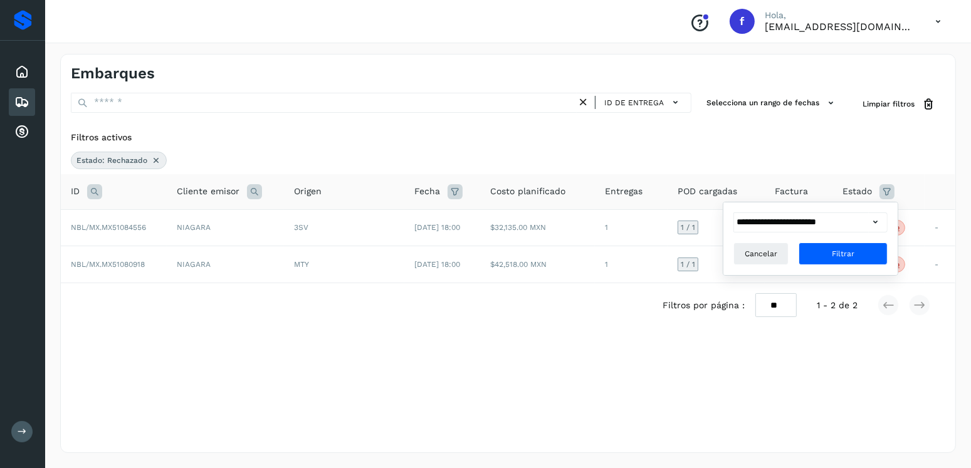
click at [874, 217] on icon at bounding box center [875, 222] width 13 height 13
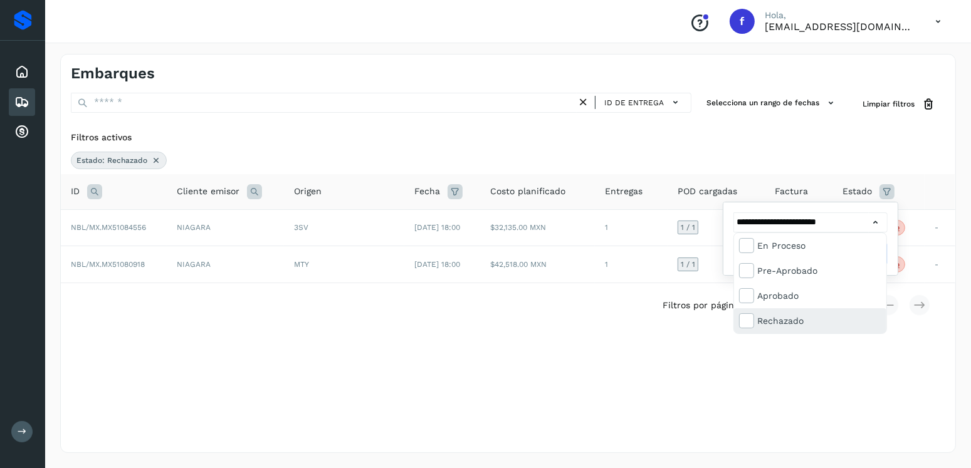
click at [744, 312] on div "Rechazado" at bounding box center [810, 320] width 152 height 25
click at [604, 308] on div at bounding box center [485, 234] width 971 height 468
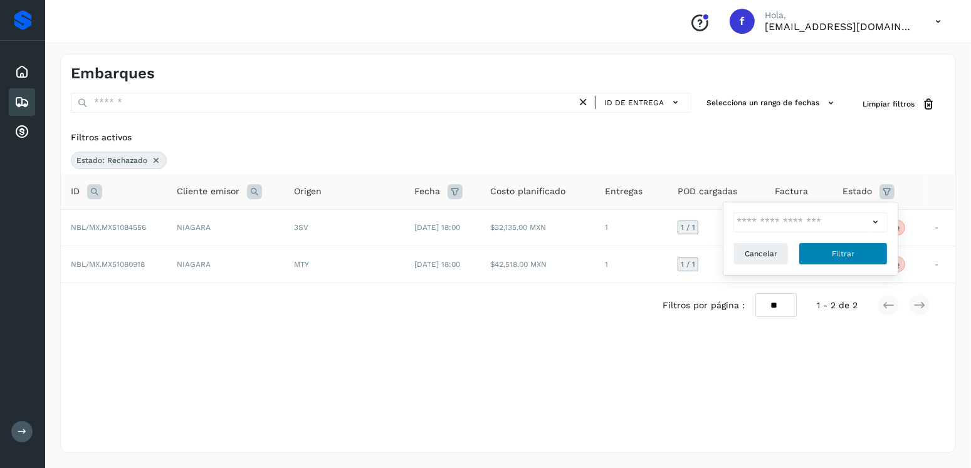
click at [841, 249] on span "Filtrar" at bounding box center [843, 253] width 23 height 11
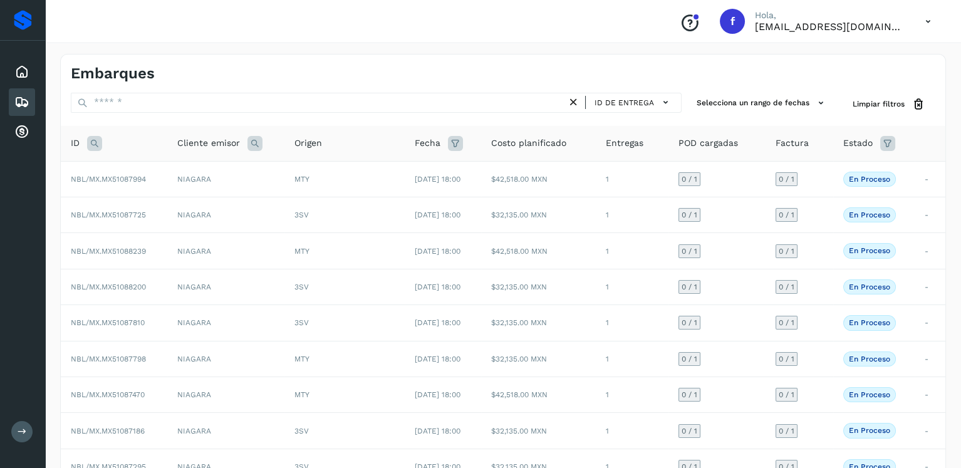
click at [891, 138] on icon at bounding box center [887, 143] width 15 height 15
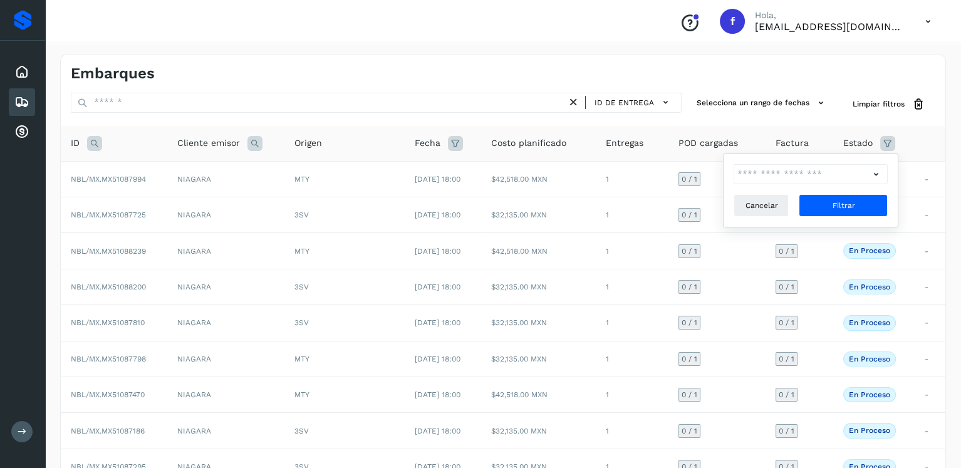
click at [876, 180] on div at bounding box center [878, 174] width 19 height 20
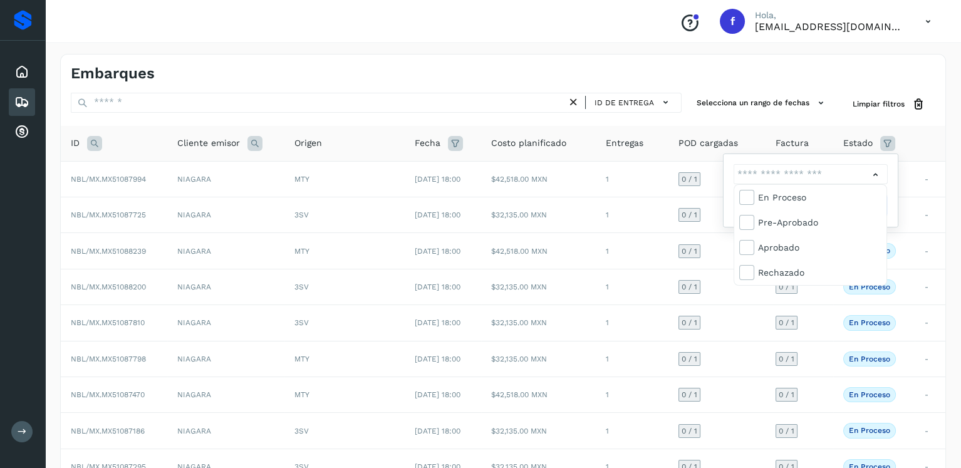
click at [877, 177] on div at bounding box center [480, 234] width 961 height 468
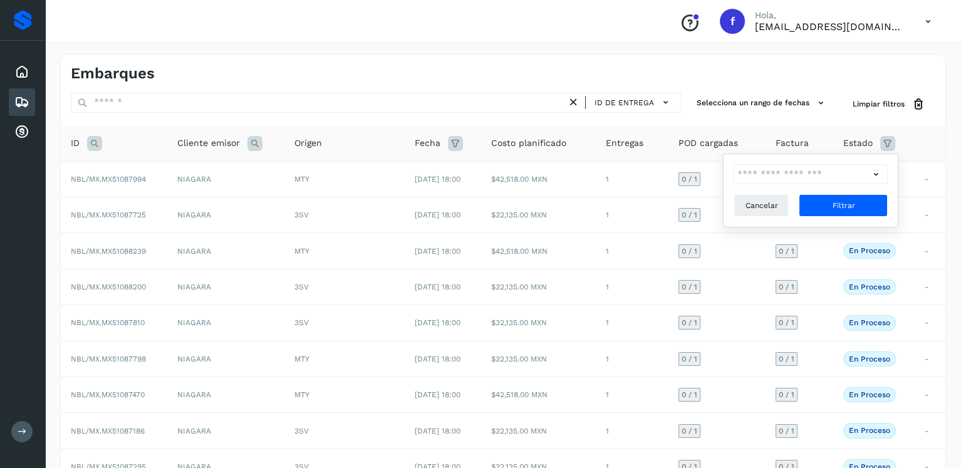
click at [874, 175] on icon at bounding box center [875, 174] width 13 height 13
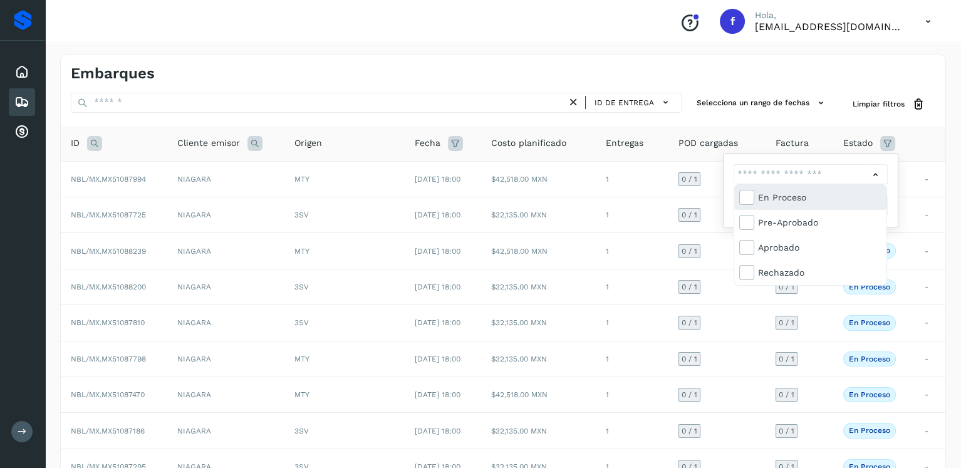
click at [757, 197] on div "En proceso" at bounding box center [810, 197] width 152 height 25
click at [893, 204] on div at bounding box center [480, 234] width 961 height 468
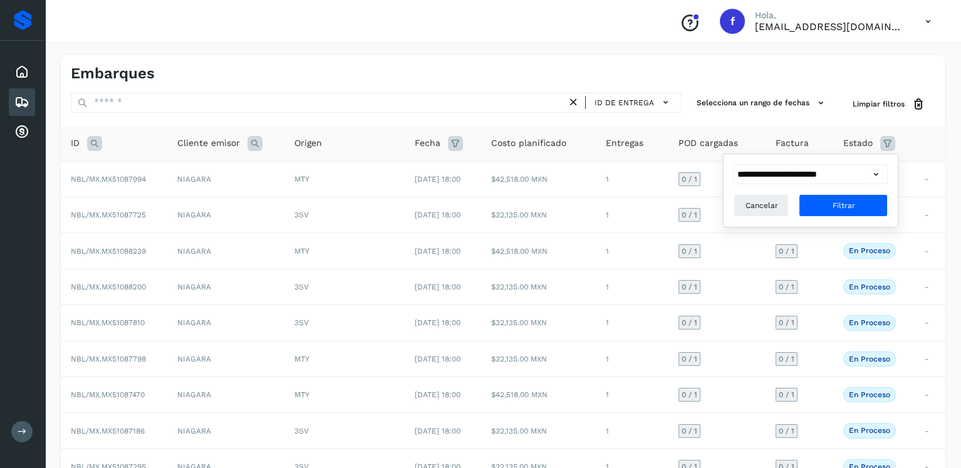
click at [877, 206] on div "Pre-Aprobado" at bounding box center [820, 210] width 124 height 14
click at [882, 174] on icon at bounding box center [875, 174] width 13 height 13
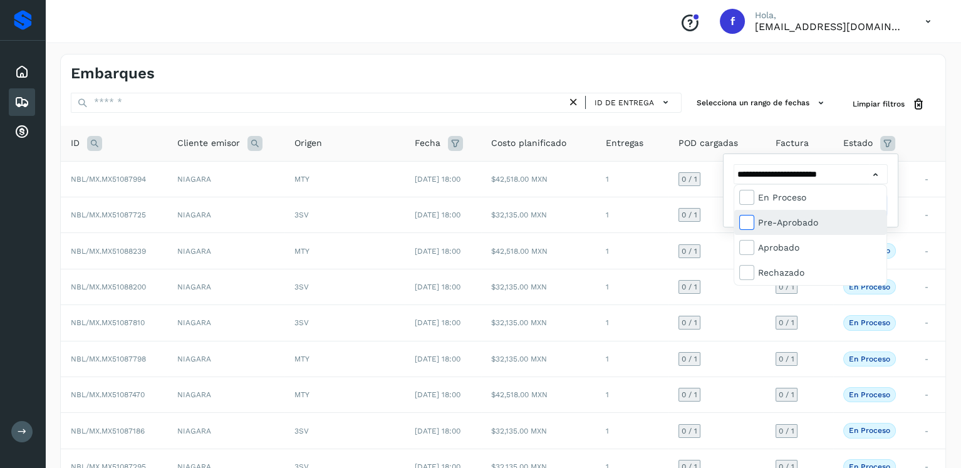
click at [752, 220] on span at bounding box center [748, 224] width 16 height 10
type input "**********"
click at [892, 177] on div at bounding box center [480, 234] width 961 height 468
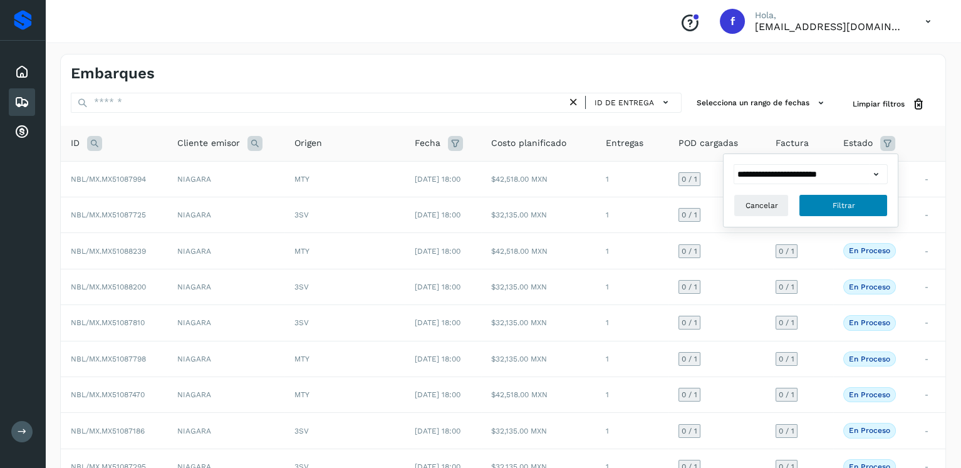
click at [865, 213] on button "Filtrar" at bounding box center [843, 205] width 89 height 23
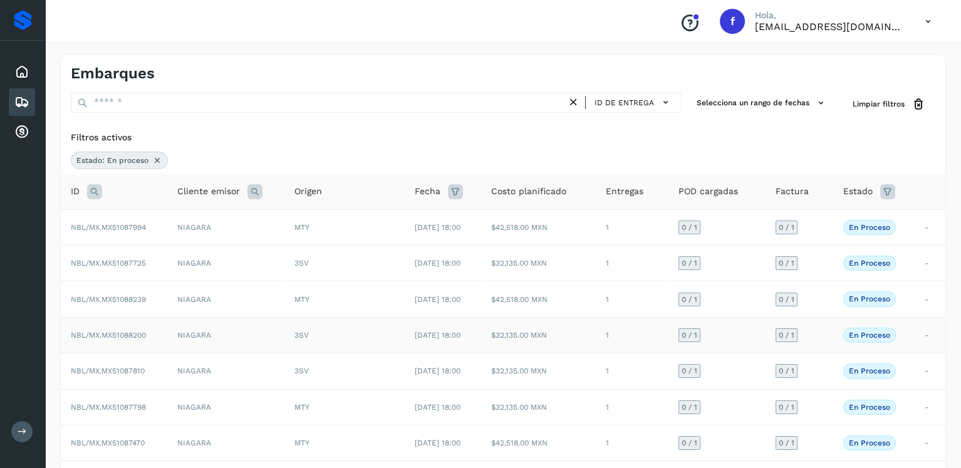
scroll to position [177, 0]
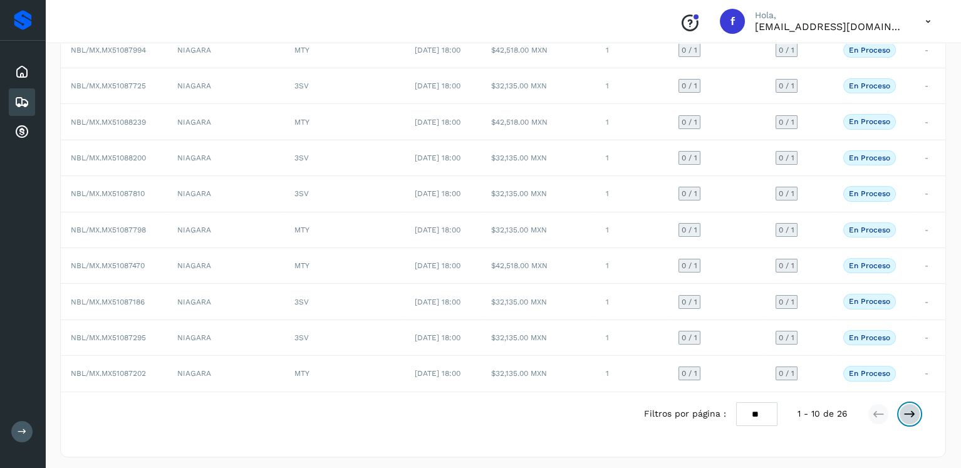
click at [902, 405] on button at bounding box center [909, 414] width 21 height 21
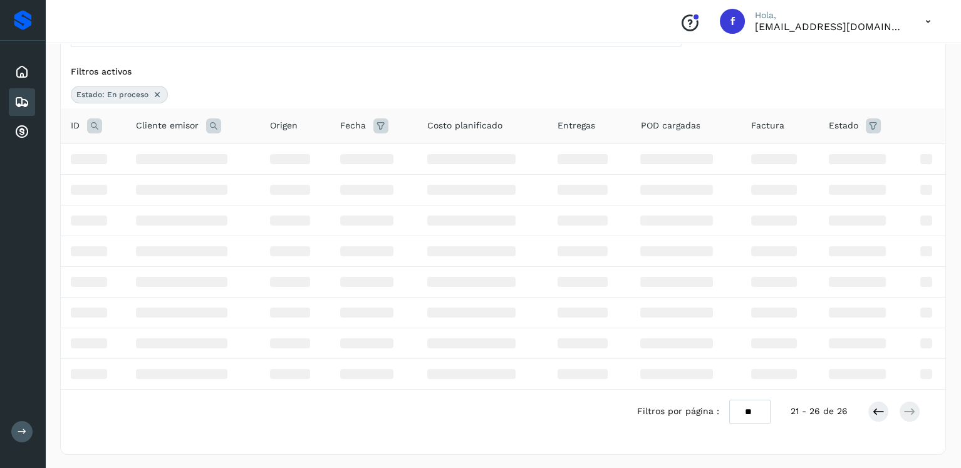
scroll to position [34, 0]
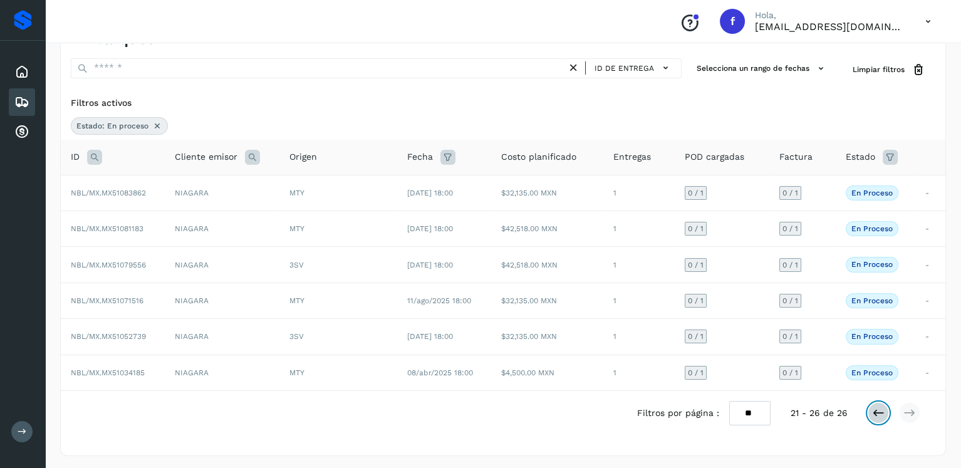
click at [880, 412] on icon at bounding box center [878, 413] width 13 height 13
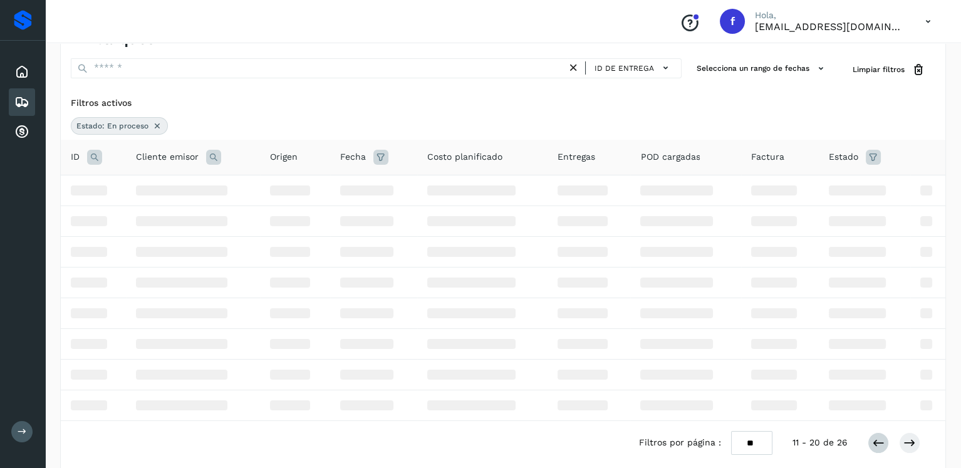
click at [880, 412] on td at bounding box center [864, 405] width 91 height 31
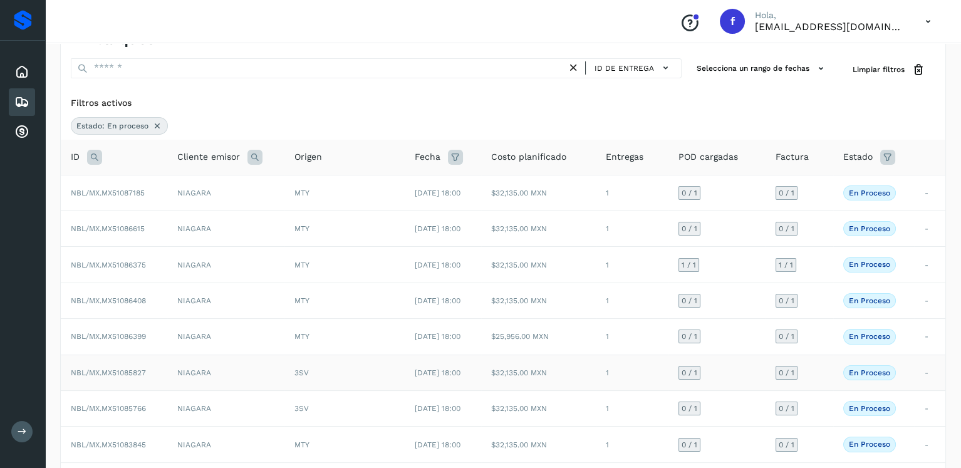
scroll to position [177, 0]
